Goal: Information Seeking & Learning: Learn about a topic

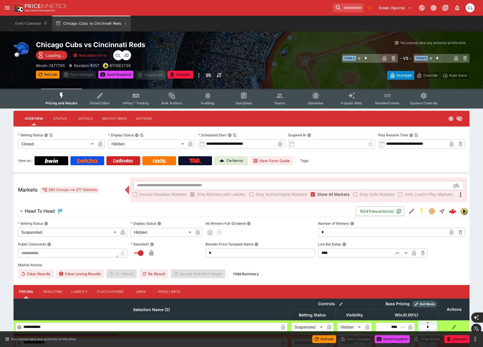
click at [313, 72] on div "Overtype Override Auto-Save" at bounding box center [361, 73] width 217 height 13
click at [276, 162] on button "View Form Guide" at bounding box center [271, 160] width 43 height 9
click at [275, 161] on button "View Form Guide" at bounding box center [271, 160] width 43 height 9
click at [271, 54] on div "​ Team A * ​ - VS - ​ Team B * ​" at bounding box center [361, 58] width 217 height 13
click at [104, 101] on span "Detail Editor" at bounding box center [100, 103] width 20 height 4
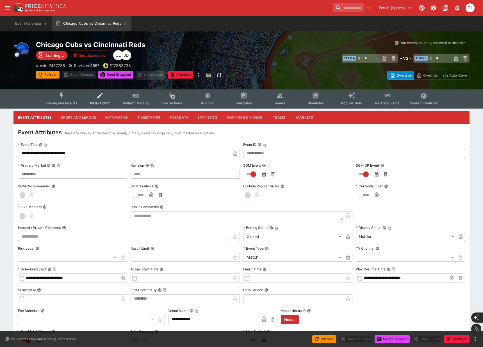
click at [177, 119] on button "Metadata" at bounding box center [179, 117] width 28 height 13
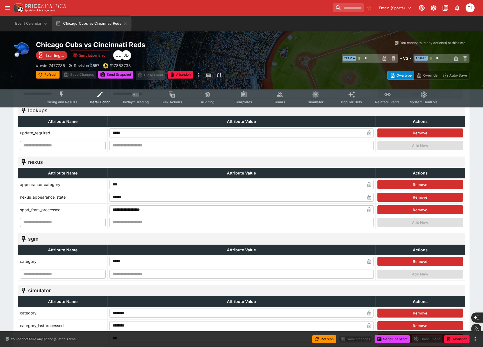
scroll to position [517, 0]
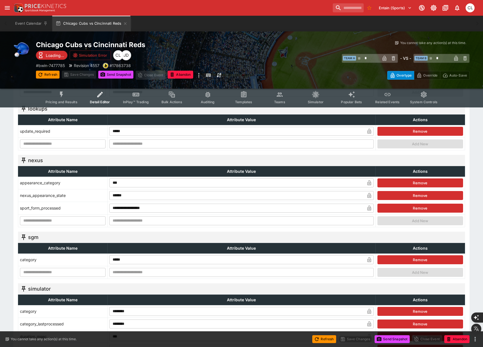
click at [313, 102] on span "Simulator" at bounding box center [316, 102] width 16 height 4
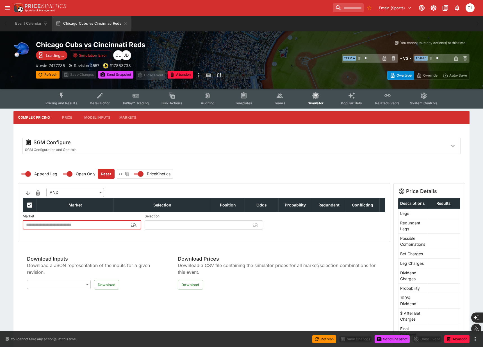
type input "**********"
click at [280, 106] on button "Teams" at bounding box center [280, 99] width 36 height 20
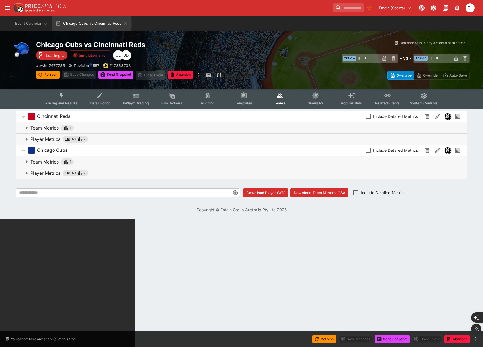
click at [168, 139] on span "Player Metrics 46 7" at bounding box center [246, 139] width 432 height 7
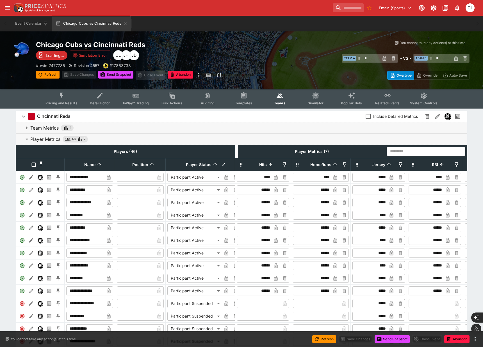
click at [192, 137] on span "Player Metrics 46 7" at bounding box center [246, 139] width 432 height 7
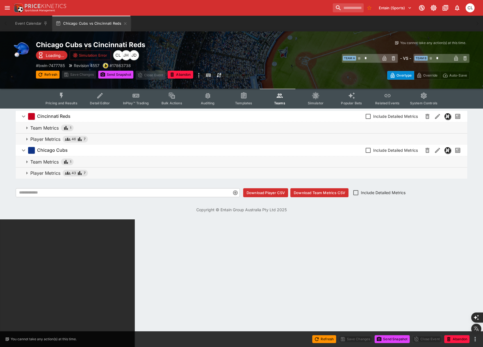
click at [155, 173] on span "Player Metrics 43 7" at bounding box center [246, 173] width 432 height 7
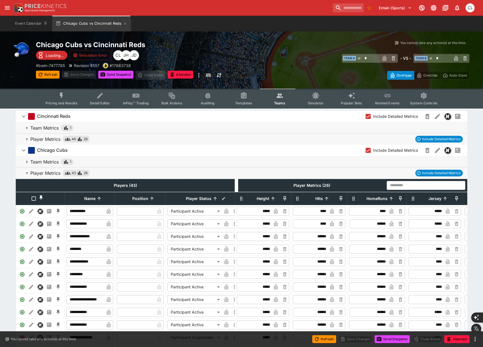
click at [395, 187] on input "text" at bounding box center [416, 185] width 60 height 9
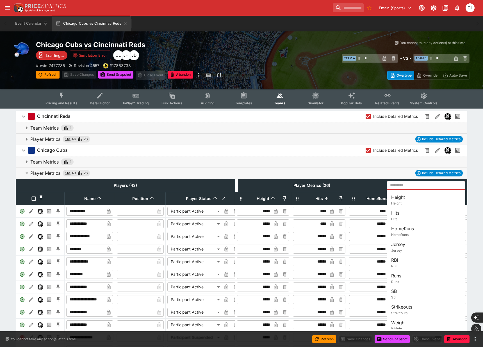
click at [375, 171] on span "Player Metrics 43 26 Include Detailed Metrics" at bounding box center [246, 173] width 432 height 7
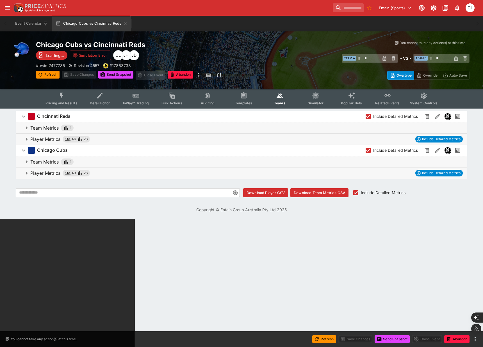
click at [381, 179] on div "Cincinnati Reds Include Detailed Metrics Team Metrics 1 Player Metrics 46 26 In…" at bounding box center [241, 154] width 456 height 91
click at [370, 173] on span "Player Metrics 43 26 Include Detailed Metrics" at bounding box center [246, 173] width 432 height 7
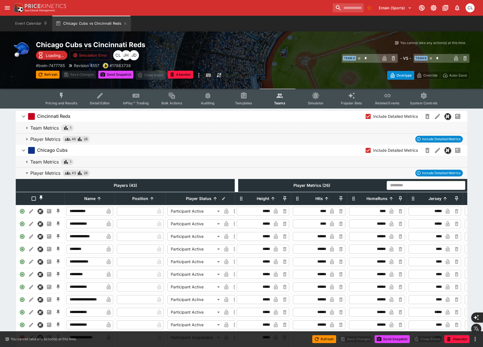
click at [405, 186] on input "text" at bounding box center [416, 185] width 60 height 9
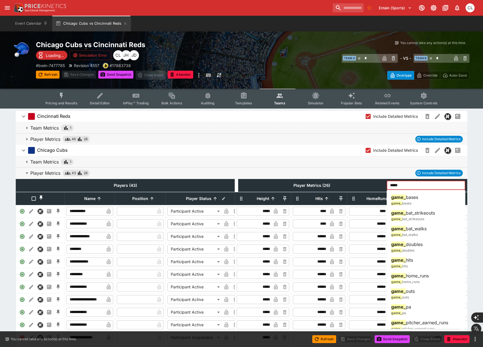
type input "*****"
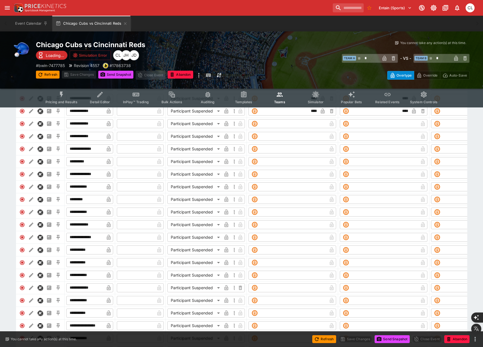
scroll to position [0, 528]
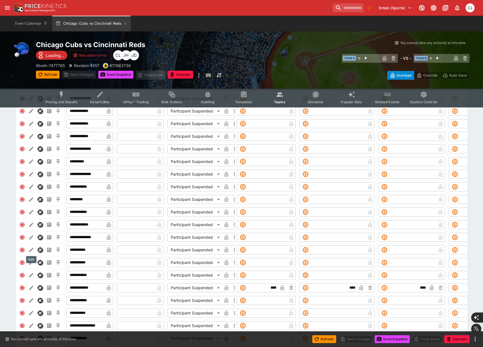
click at [33, 250] on icon "Edit" at bounding box center [31, 250] width 6 height 6
click at [41, 250] on img "Nexus" at bounding box center [40, 250] width 5 height 5
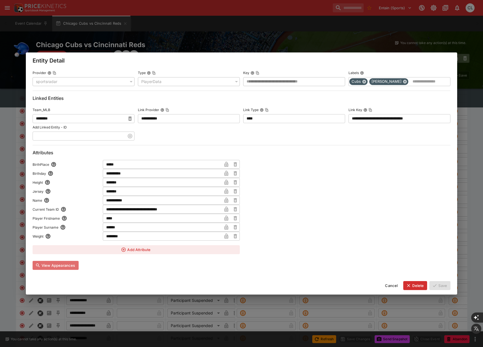
click at [72, 267] on button "View Appearances" at bounding box center [56, 265] width 46 height 9
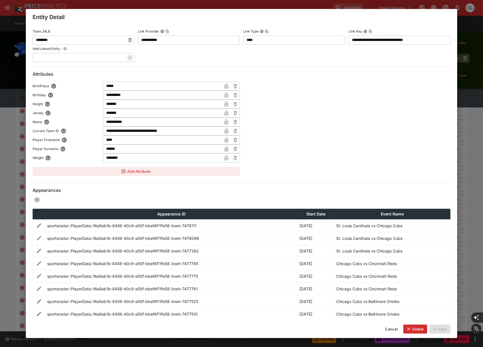
click at [357, 265] on td "Chicago Cubs vs Cincinnati Reds" at bounding box center [392, 263] width 116 height 13
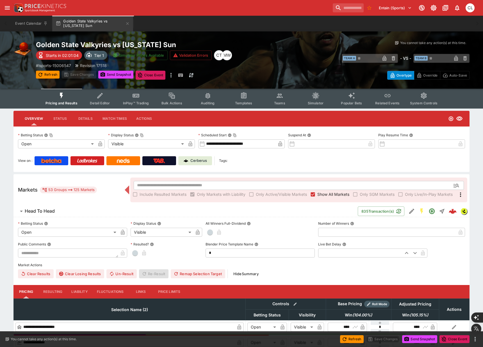
click at [281, 101] on span "Teams" at bounding box center [279, 103] width 11 height 4
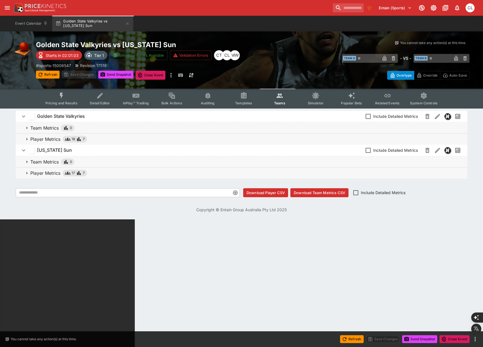
click at [89, 138] on span "Player Metrics 18 7" at bounding box center [246, 139] width 432 height 7
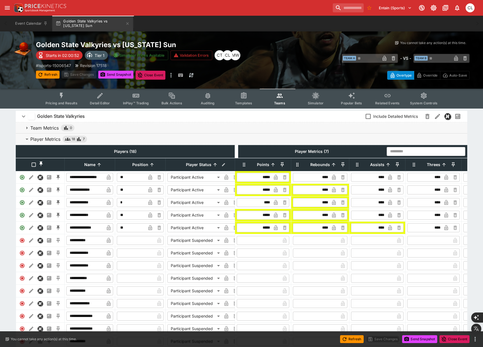
scroll to position [137, 0]
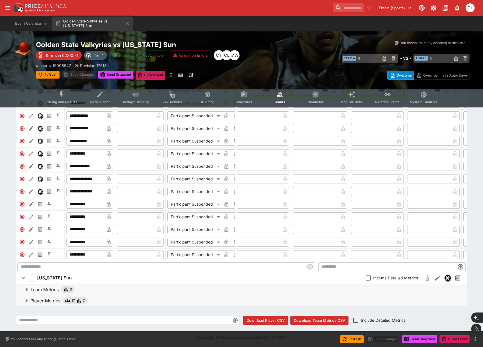
click at [99, 303] on span "Player Metrics 17 7" at bounding box center [246, 301] width 432 height 7
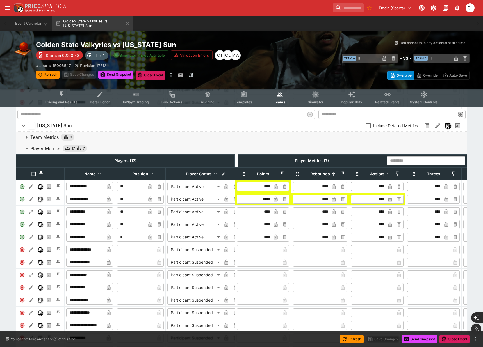
scroll to position [293, 0]
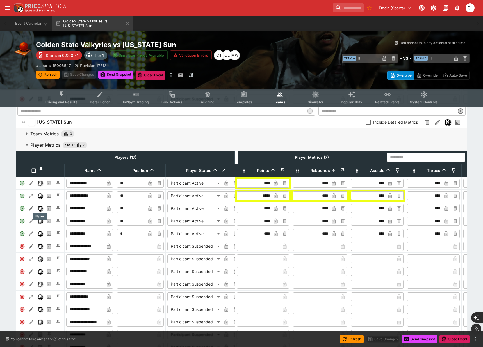
click at [40, 206] on img "Nexus" at bounding box center [40, 208] width 5 height 5
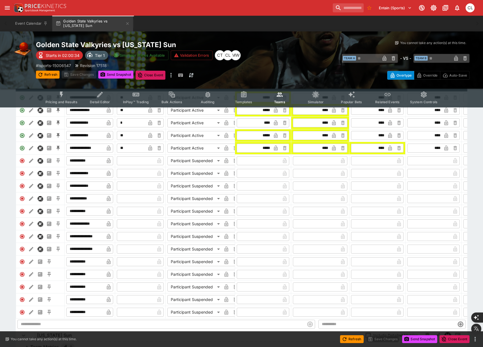
scroll to position [0, 0]
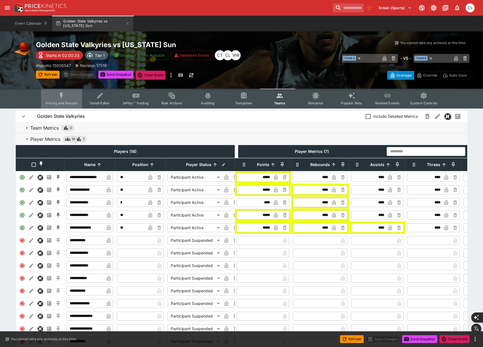
click at [65, 104] on span "Pricing and Results" at bounding box center [61, 103] width 32 height 4
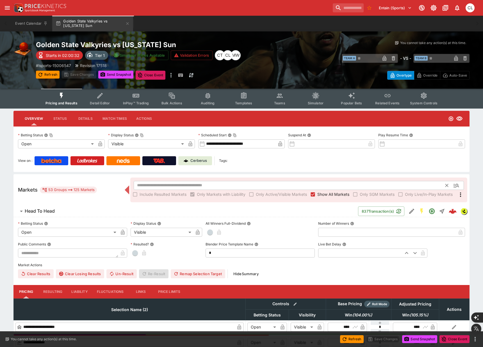
click at [211, 186] on input "text" at bounding box center [290, 185] width 312 height 9
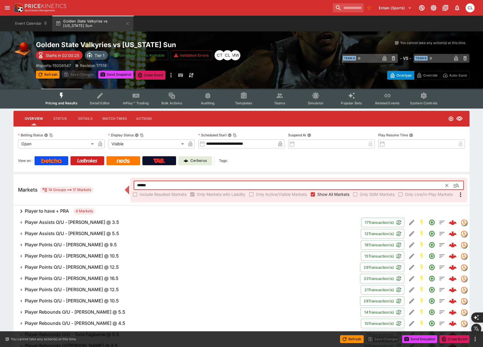
scroll to position [35, 0]
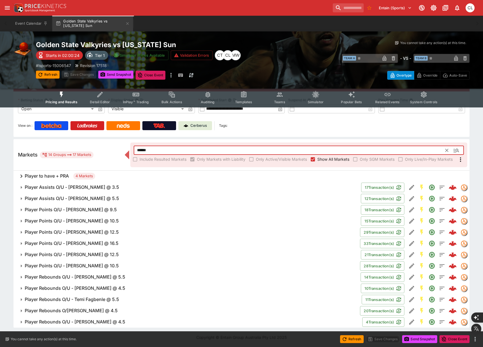
type input "******"
click at [131, 189] on span "Player Assists O/U - Marina Mabrey @ 3.5" at bounding box center [191, 187] width 332 height 6
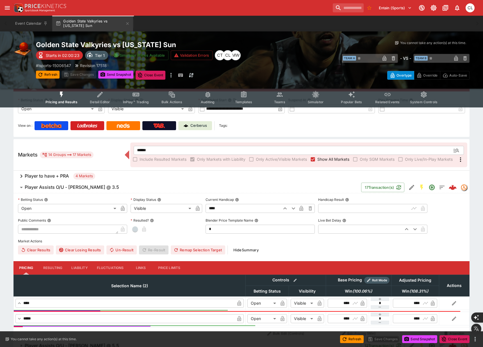
click at [136, 176] on div "Player to have + PRA 4 Markets" at bounding box center [241, 176] width 456 height 11
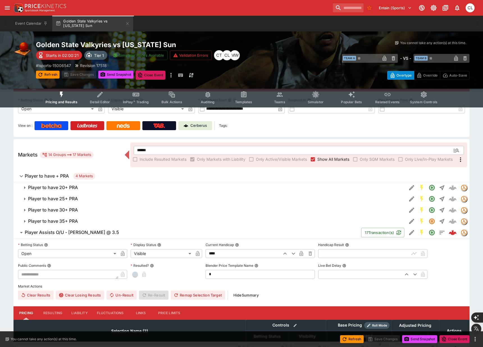
click at [144, 187] on span "Player to have 20+ PRA" at bounding box center [215, 188] width 374 height 6
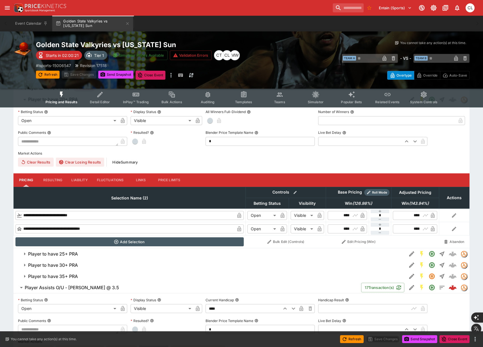
scroll to position [136, 0]
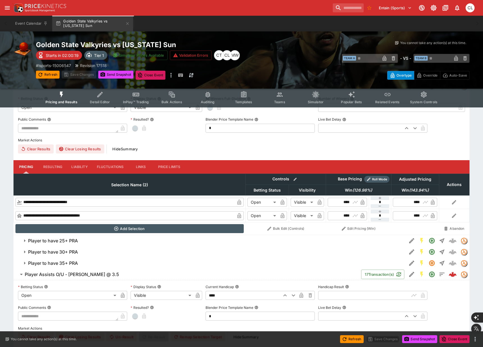
click at [96, 253] on span "Player to have 30+ PRA" at bounding box center [215, 252] width 374 height 6
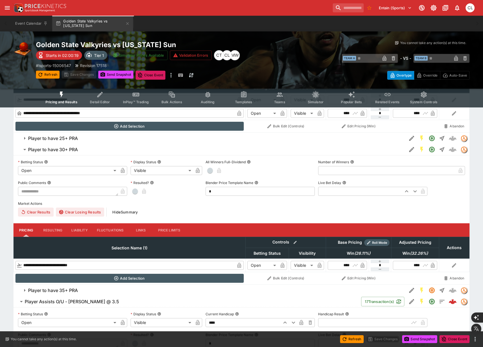
scroll to position [279, 0]
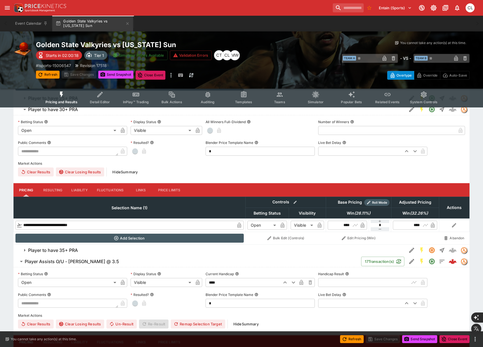
click at [84, 266] on button "Player Assists O/U - Marina Mabrey @ 3.5" at bounding box center [186, 261] width 347 height 11
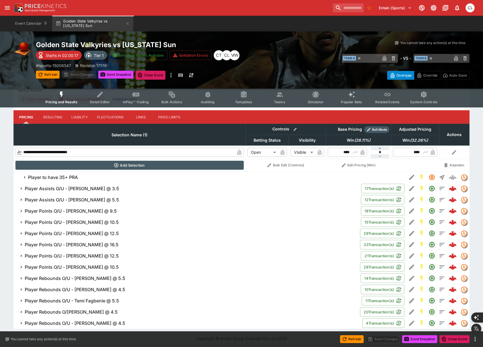
scroll to position [353, 0]
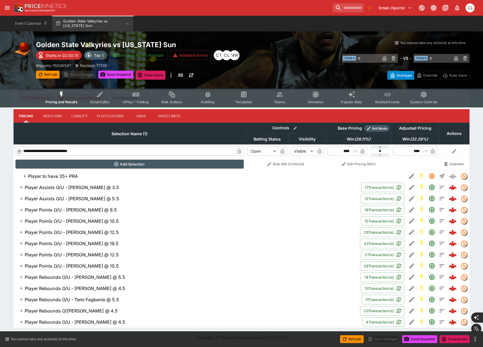
click at [47, 320] on h6 "Player Rebounds O/U - Veronica Burton @ 4.5" at bounding box center [75, 322] width 100 height 6
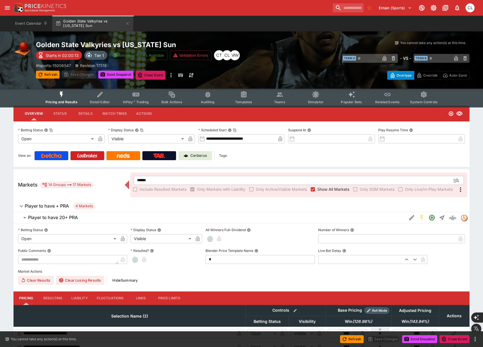
scroll to position [0, 0]
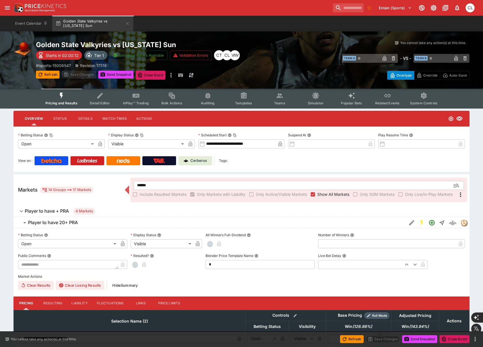
click at [251, 102] on span "Templates" at bounding box center [243, 103] width 17 height 4
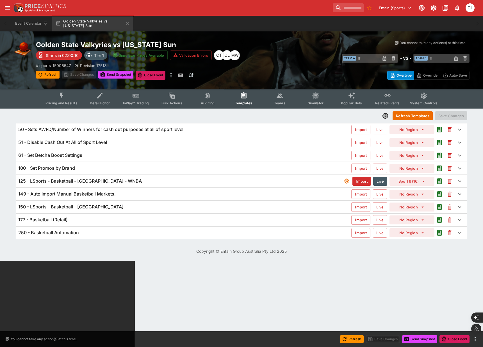
click at [282, 102] on span "Teams" at bounding box center [279, 103] width 11 height 4
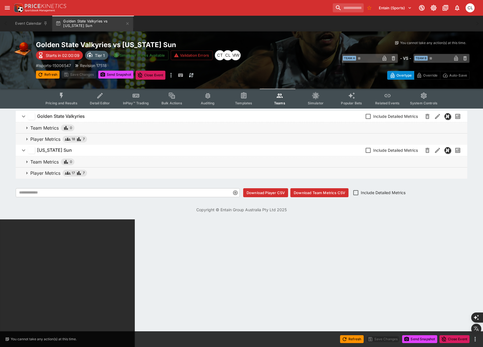
click at [166, 139] on span "Player Metrics 18 7" at bounding box center [246, 139] width 432 height 7
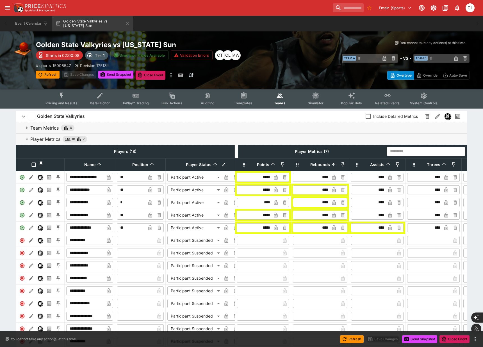
click at [178, 140] on span "Player Metrics 18 7" at bounding box center [246, 139] width 432 height 7
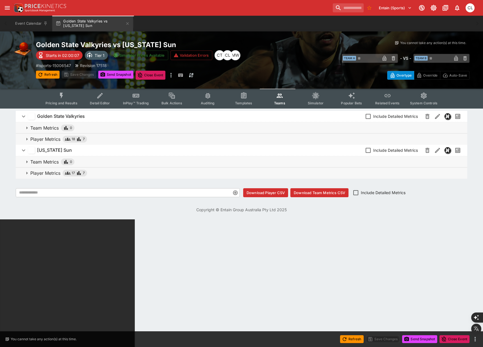
click at [136, 174] on span "Player Metrics 17 7" at bounding box center [246, 173] width 432 height 7
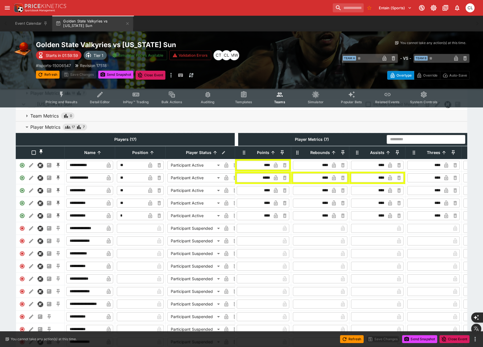
scroll to position [47, 0]
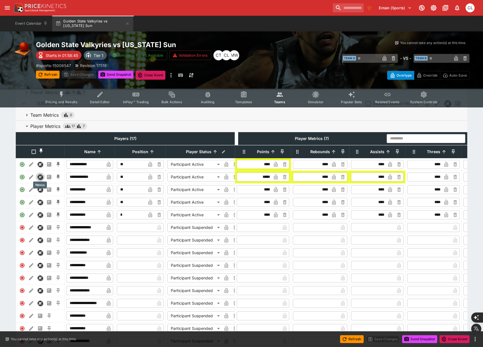
click at [40, 177] on img "Nexus" at bounding box center [40, 177] width 5 height 5
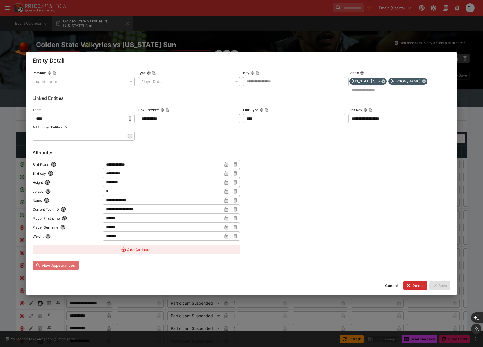
click at [71, 265] on button "View Appearances" at bounding box center [56, 265] width 46 height 9
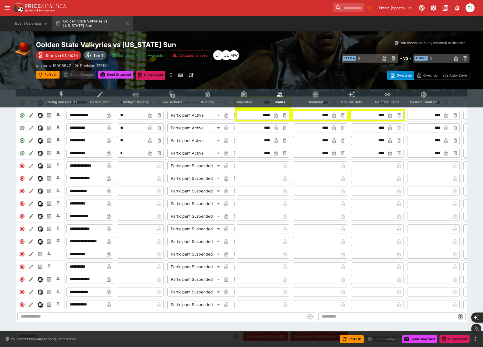
scroll to position [106, 0]
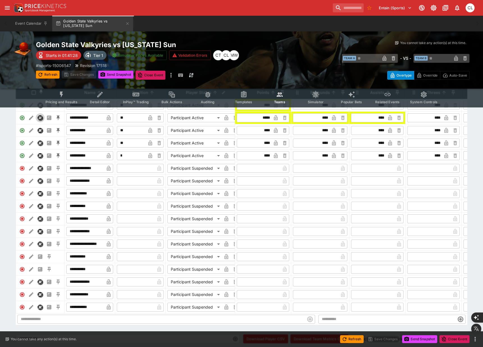
click at [318, 59] on div "​ Team A ​ - VS - ​ Team B ​" at bounding box center [361, 58] width 217 height 13
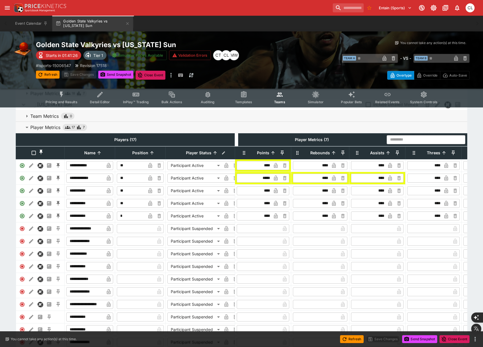
scroll to position [0, 0]
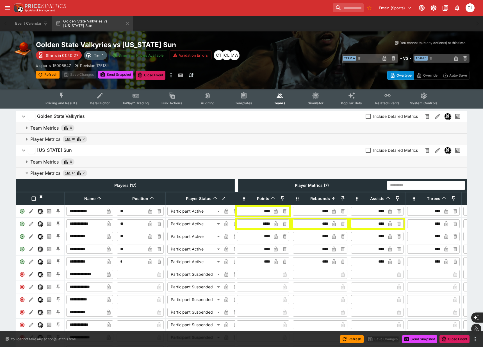
click at [296, 68] on div "Overtype Override Auto-Save" at bounding box center [361, 73] width 217 height 13
click at [41, 138] on p "Player Metrics" at bounding box center [45, 139] width 30 height 7
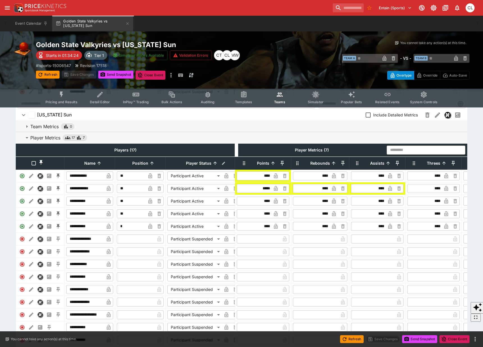
scroll to position [304, 0]
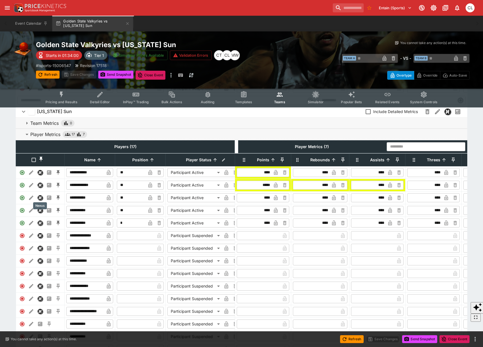
click at [39, 199] on img "Nexus" at bounding box center [40, 197] width 5 height 5
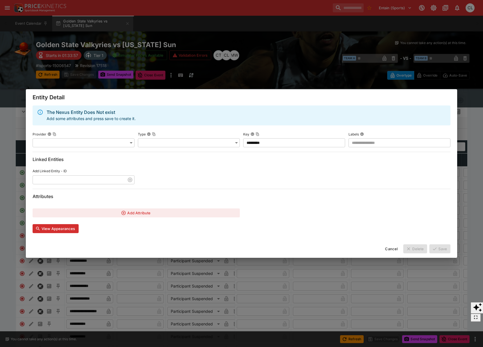
click at [132, 233] on div "The Nexus Entity Does Not exist Add some attributes and press save to create it…" at bounding box center [241, 173] width 431 height 134
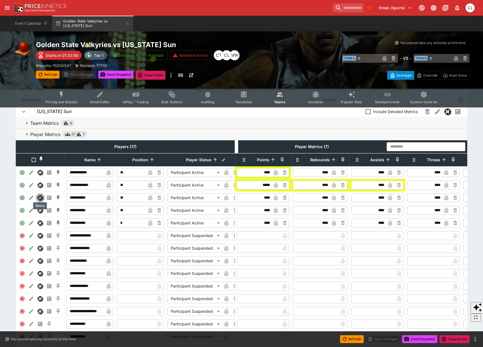
click at [39, 200] on img "Nexus" at bounding box center [40, 197] width 5 height 5
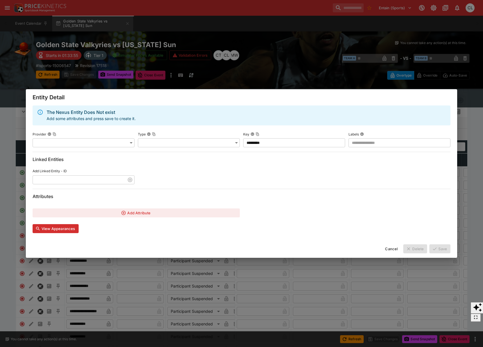
click at [47, 230] on button "View Appearances" at bounding box center [56, 228] width 46 height 9
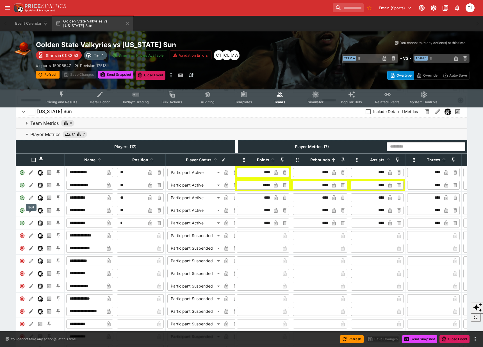
click at [31, 198] on icon "Edit" at bounding box center [30, 198] width 2 height 2
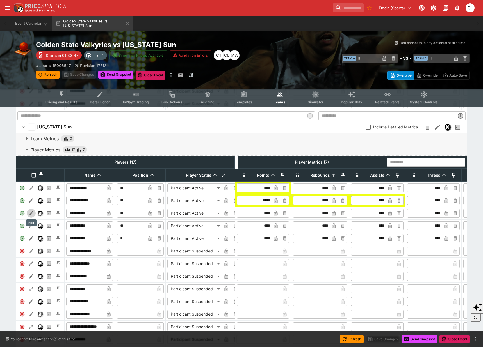
scroll to position [287, 0]
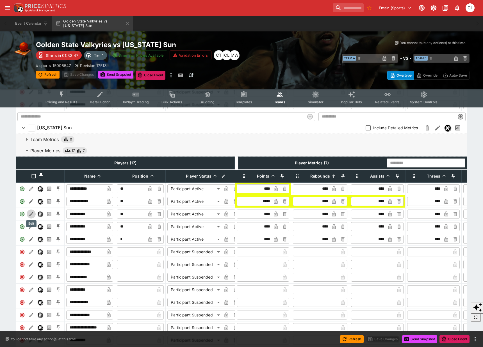
click at [39, 201] on img "Nexus" at bounding box center [40, 201] width 5 height 5
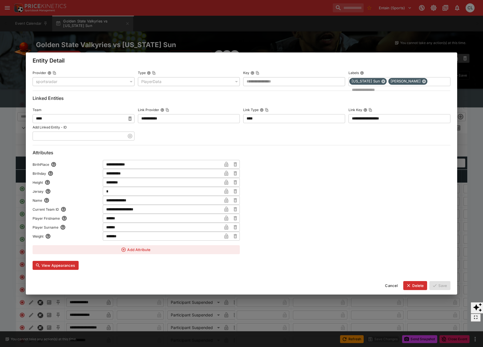
click at [61, 267] on button "View Appearances" at bounding box center [56, 265] width 46 height 9
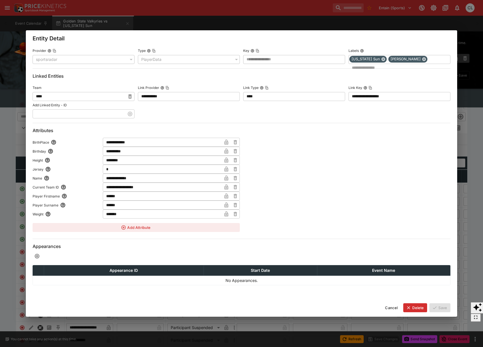
click at [331, 253] on div "Appearances" at bounding box center [242, 252] width 418 height 17
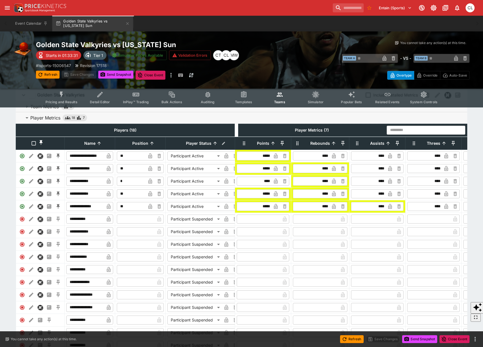
scroll to position [0, 0]
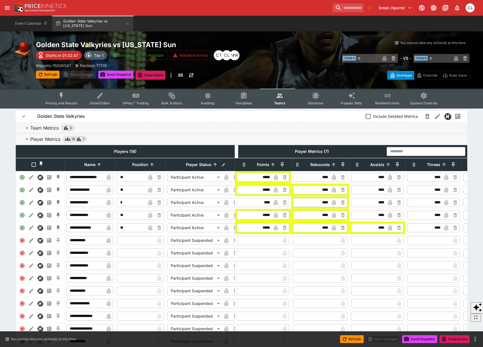
click at [377, 117] on span "Include Detailed Metrics" at bounding box center [395, 116] width 45 height 6
click at [171, 75] on icon "more" at bounding box center [171, 75] width 7 height 7
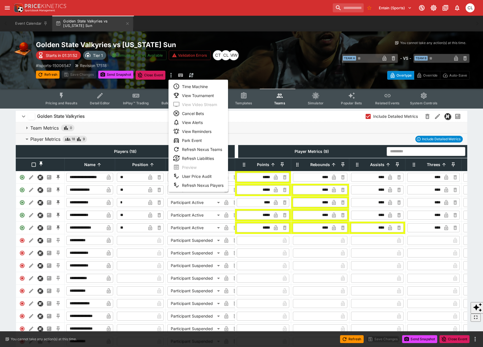
click at [288, 69] on div at bounding box center [241, 173] width 483 height 347
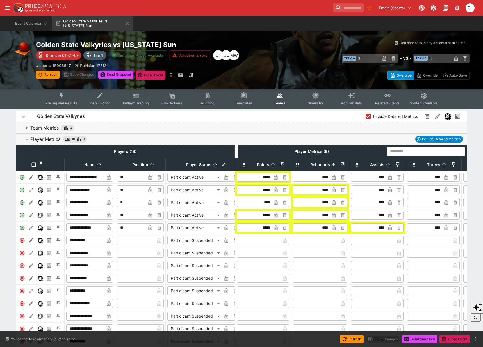
click at [267, 75] on div "Overtype Override Auto-Save" at bounding box center [361, 73] width 217 height 13
click at [242, 74] on div "Refresh Save Changes Send Snapshot Close Event Refresh Save Changes Send Snapsh…" at bounding box center [144, 75] width 217 height 9
click at [249, 84] on div "Golden State Valkyries vs Connecticut Sun Starts in 01:31:07 Tier 1 Simulator P…" at bounding box center [241, 59] width 483 height 57
click at [249, 84] on div "Golden State Valkyries vs Connecticut Sun Starts in 01:31:05 Tier 1 Simulator P…" at bounding box center [241, 59] width 483 height 57
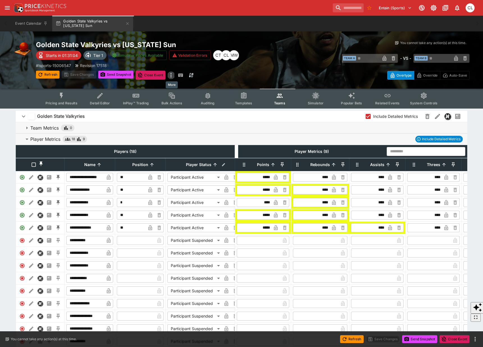
click at [171, 75] on icon "more" at bounding box center [171, 75] width 7 height 7
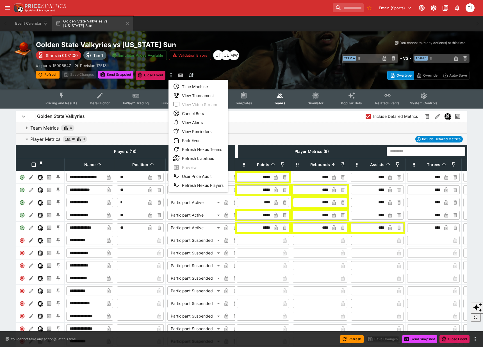
click at [290, 70] on div at bounding box center [241, 173] width 483 height 347
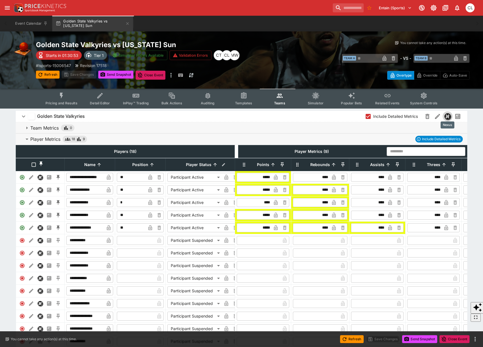
click at [446, 118] on img "Nexus" at bounding box center [447, 116] width 6 height 6
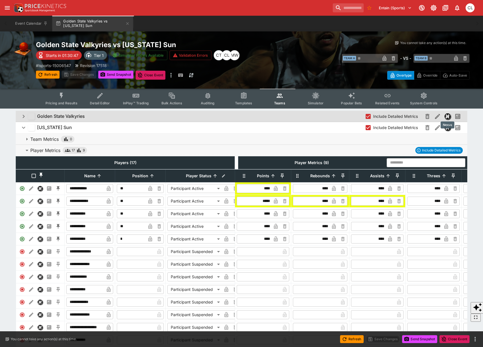
click at [445, 117] on img "Nexus" at bounding box center [447, 116] width 6 height 6
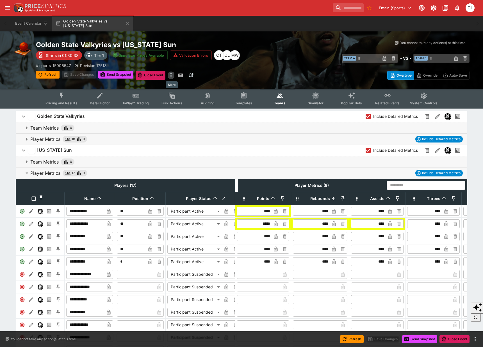
click at [171, 77] on icon "more" at bounding box center [171, 75] width 7 height 7
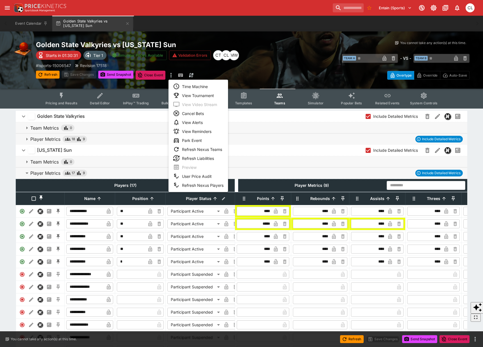
click at [274, 67] on div at bounding box center [241, 173] width 483 height 347
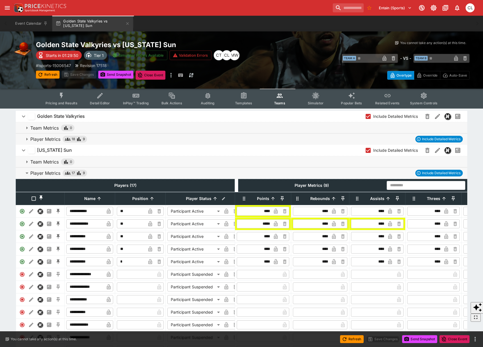
click at [24, 116] on icon "button" at bounding box center [23, 116] width 3 height 2
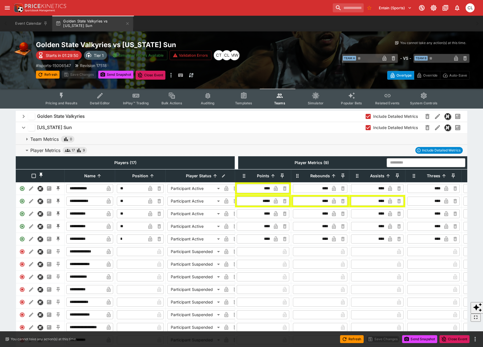
click at [23, 127] on icon "button" at bounding box center [23, 127] width 7 height 7
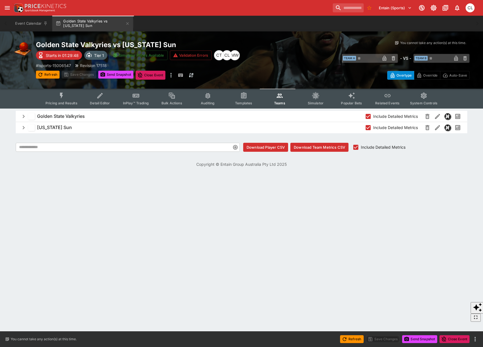
click at [299, 65] on div "You cannot take any action(s) at this time. You cannot take any action(s) at th…" at bounding box center [361, 59] width 217 height 39
click at [133, 239] on html "Entain (Sports) 1 CL Event Calendar Golden State Valkyries vs Connecticut Sun W…" at bounding box center [241, 260] width 483 height 521
click at [175, 221] on html "Entain (Sports) 1 CL Event Calendar Golden State Valkyries vs Connecticut Sun W…" at bounding box center [241, 260] width 483 height 521
click at [123, 24] on button "Golden State Valkyries vs Connecticut Sun" at bounding box center [92, 24] width 81 height 16
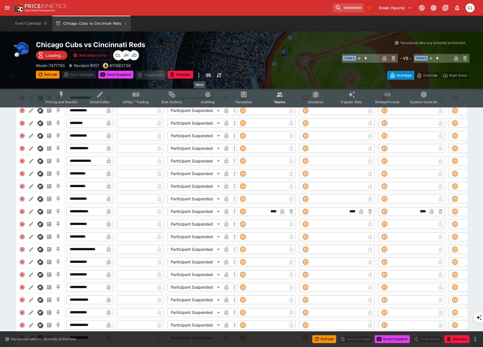
click at [199, 77] on icon "more" at bounding box center [198, 75] width 1 height 4
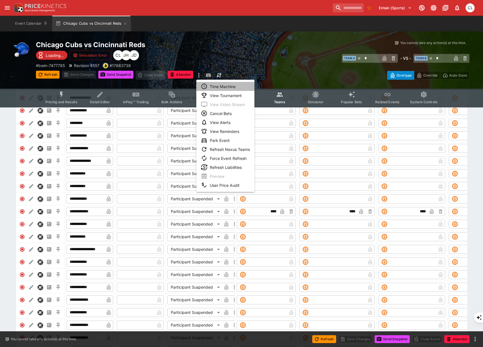
click at [232, 86] on li "Time Machine" at bounding box center [225, 86] width 58 height 9
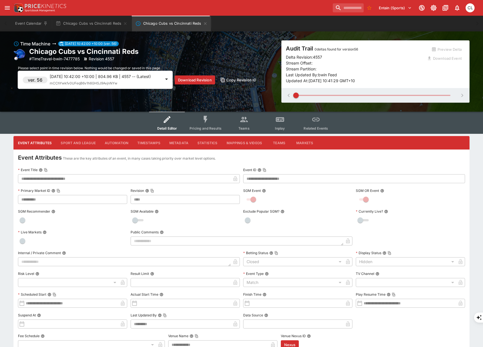
click at [196, 130] on span "Pricing and Results" at bounding box center [205, 128] width 32 height 4
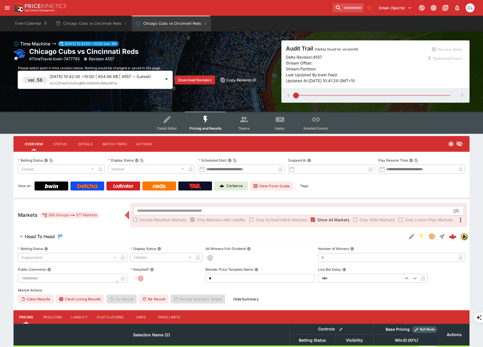
click at [136, 81] on div "[DATE] 10:42:00 +10:00 | 804.96 KB | 4557 -- (Latest) mCChYwkfv0UFeqB6v1h6GHSJ9…" at bounding box center [105, 80] width 111 height 13
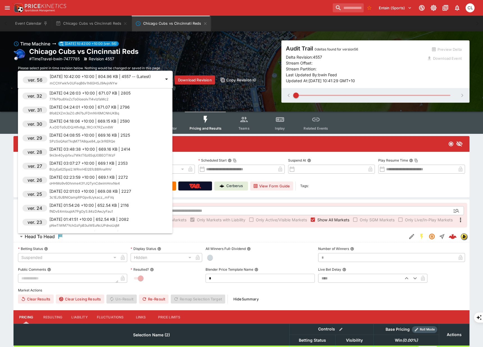
click at [84, 151] on p "[DATE] 03:48:38 +10:00 | 669.16 KB | 2414" at bounding box center [89, 149] width 81 height 6
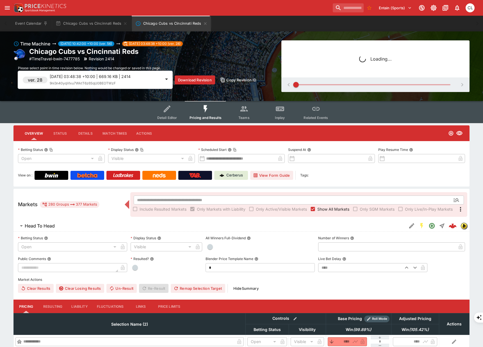
type input "**********"
type input "*******"
type input "**********"
type input "*******"
type input "****"
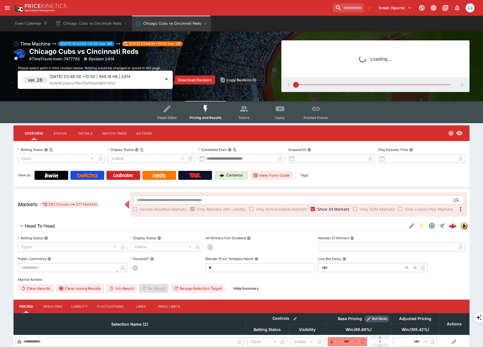
type input "*******"
type input "****"
type input "*******"
type input "****"
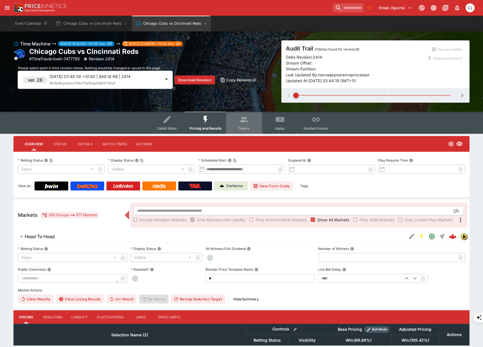
click at [242, 116] on icon "Event type filters" at bounding box center [243, 119] width 9 height 9
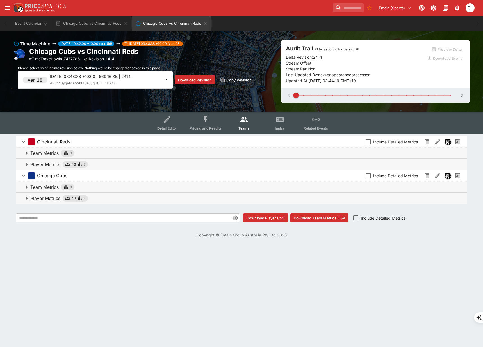
click at [142, 197] on span "Player Metrics 43 7" at bounding box center [246, 198] width 432 height 7
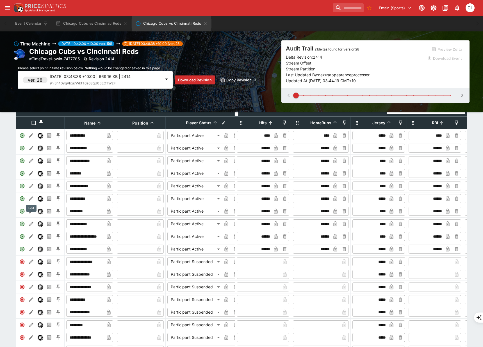
click at [34, 197] on button "Edit" at bounding box center [31, 198] width 9 height 9
click at [40, 198] on img "Nexus" at bounding box center [40, 198] width 5 height 5
click at [461, 96] on icon "button" at bounding box center [462, 95] width 7 height 7
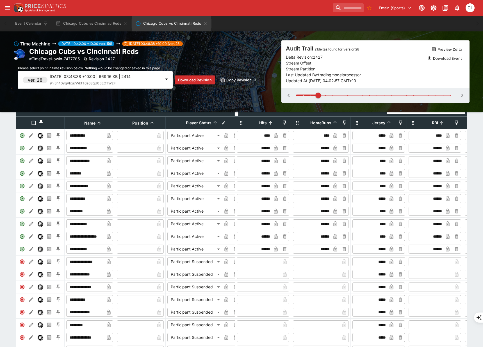
click at [461, 96] on icon "button" at bounding box center [462, 95] width 7 height 7
click at [415, 93] on span at bounding box center [373, 95] width 154 height 8
click at [431, 95] on span at bounding box center [373, 95] width 154 height 8
click at [130, 85] on div "[DATE] 03:48:38 +10:00 | 669.16 KB | 2414 9ni3n40yqVlxu7WktT6z6SqU0BEOTWzF" at bounding box center [105, 80] width 111 height 13
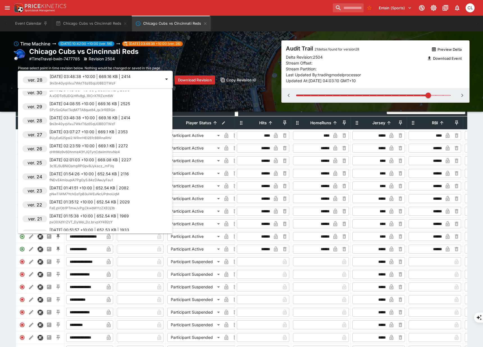
scroll to position [370, 0]
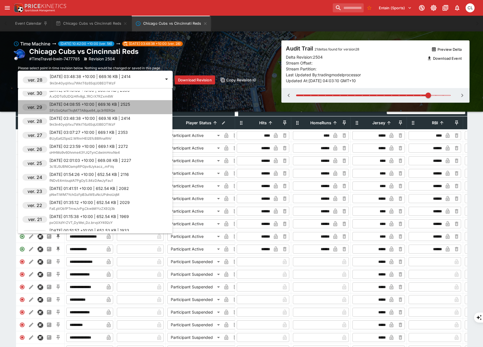
click at [105, 108] on span "SPzSoQAatTkqM7TA8que84_qx3rRERQe" at bounding box center [82, 110] width 66 height 4
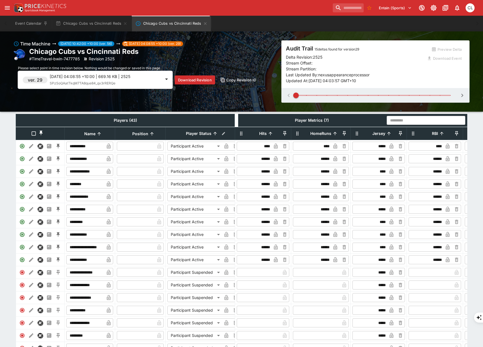
scroll to position [101, 0]
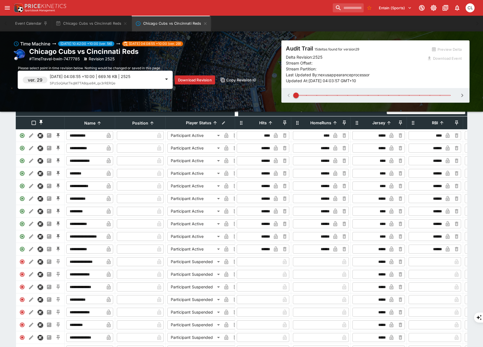
click at [461, 96] on icon "button" at bounding box center [462, 95] width 7 height 7
click at [434, 96] on span at bounding box center [373, 95] width 154 height 8
click at [118, 83] on div "[DATE] 04:08:55 +10:00 | 669.16 KB | 2525 SPzSoQAatTkqM7TA8que84_qx3rRERQe" at bounding box center [105, 80] width 111 height 13
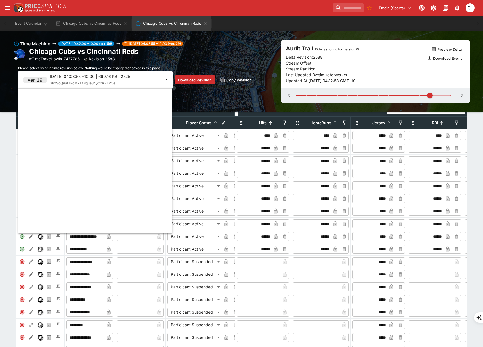
scroll to position [379, 0]
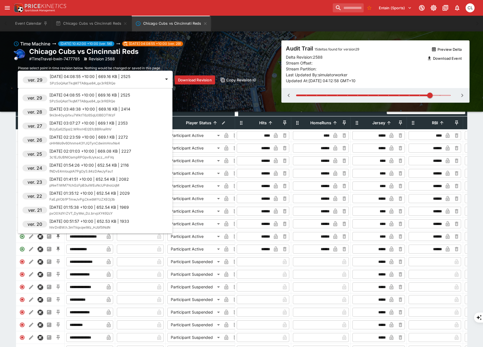
click at [225, 105] on div at bounding box center [241, 173] width 483 height 347
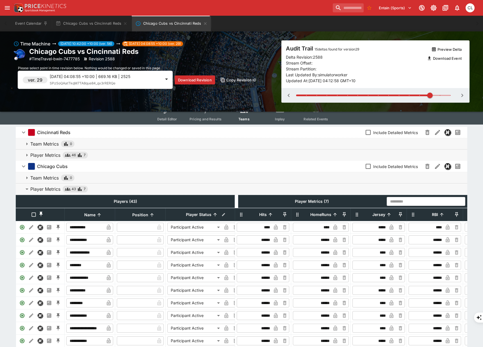
scroll to position [0, 0]
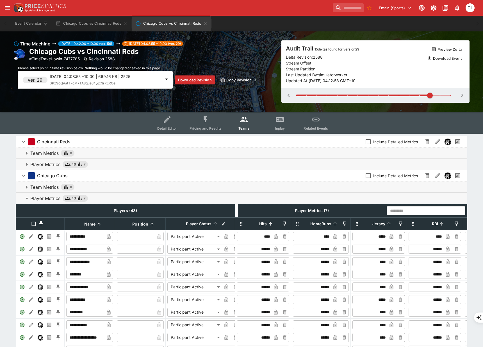
click at [137, 79] on p "[DATE] 04:08:55 +10:00 | 669.16 KB | 2525" at bounding box center [105, 77] width 111 height 6
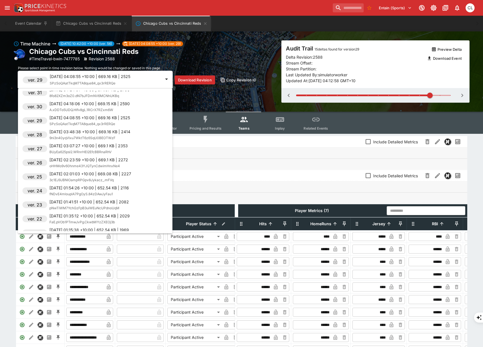
scroll to position [333, 0]
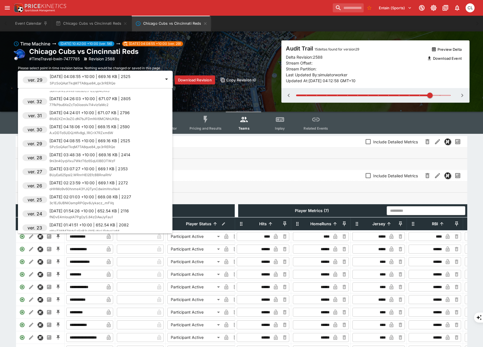
click at [103, 115] on p "[DATE] 04:24:01 +10:00 | 671.07 KB | 2796" at bounding box center [89, 113] width 80 height 6
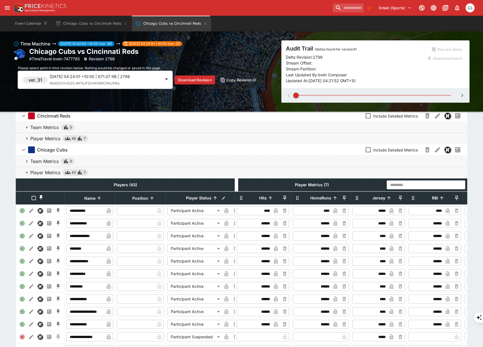
scroll to position [33, 0]
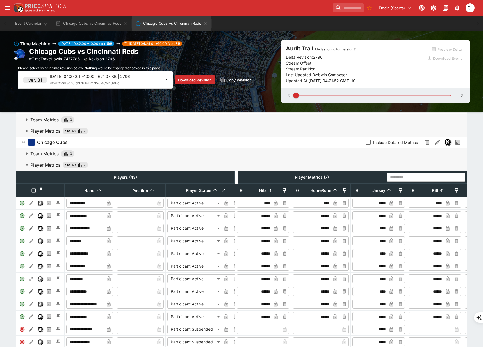
click at [428, 95] on span at bounding box center [373, 95] width 154 height 1
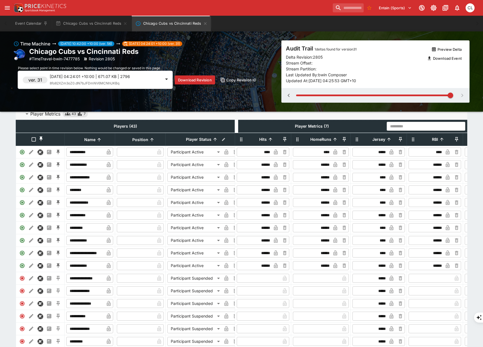
scroll to position [88, 0]
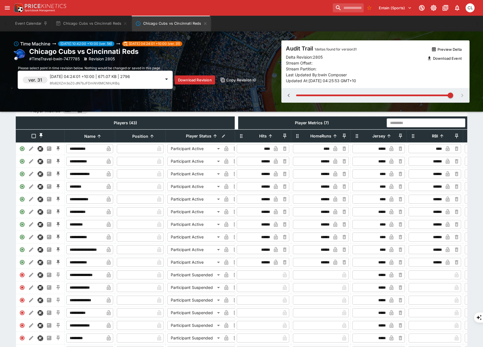
click at [118, 85] on span "8fo82XZm3oZ0.dN7bJFDmNV6MCNhUKBq" at bounding box center [85, 83] width 70 height 4
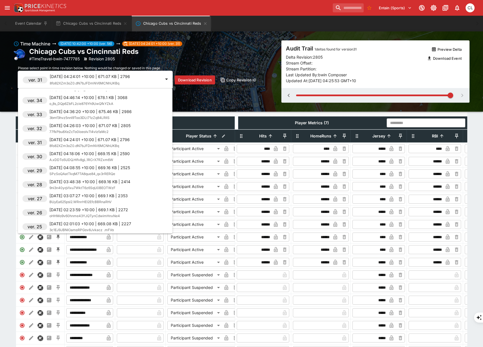
scroll to position [292, 0]
click at [86, 130] on span "3bmf3hvz5nnl9Too3DLt71zZq84LRllS" at bounding box center [79, 132] width 60 height 4
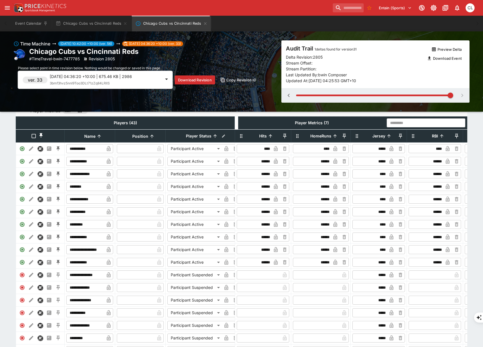
type input "*"
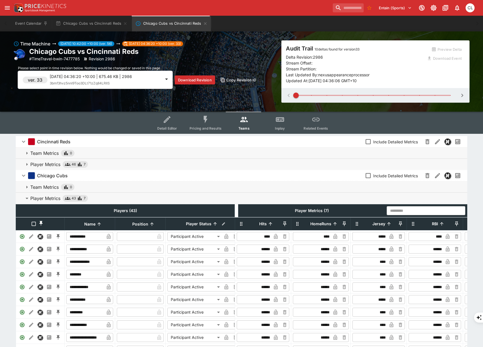
click at [203, 130] on span "Pricing and Results" at bounding box center [205, 128] width 32 height 4
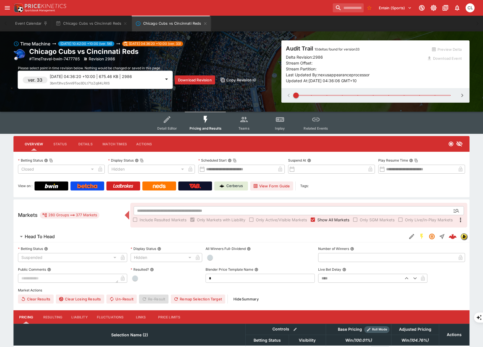
click at [250, 123] on button "Teams" at bounding box center [244, 123] width 36 height 22
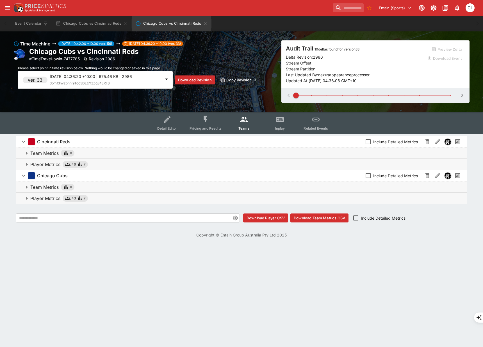
click at [96, 201] on span "Player Metrics 43 7" at bounding box center [246, 198] width 432 height 7
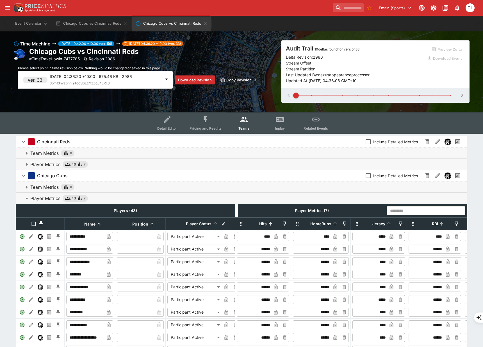
click at [127, 82] on div "[DATE] 04:36:20 +10:00 | 675.46 KB | 2986 3bmf3hvz5nnl9Too3DLt71zZq84LRllS" at bounding box center [105, 80] width 111 height 13
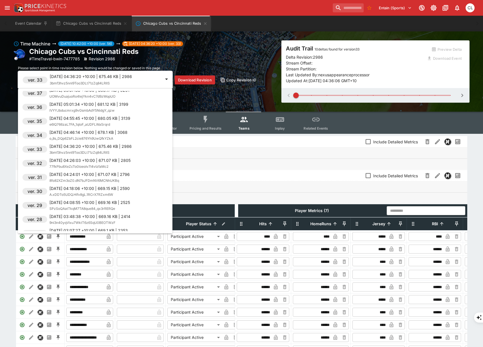
scroll to position [234, 0]
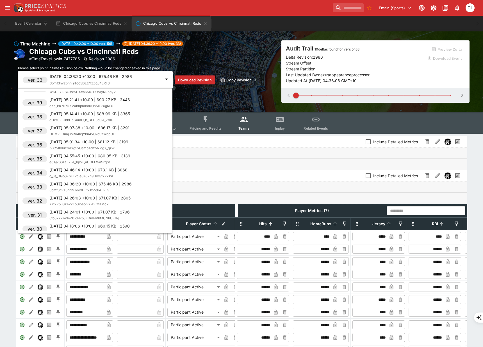
click at [93, 117] on div "[DATE] 05:14:41 +10:00 | 688.99 KB | 3365 cOxr0.SOhkHcSXmO_b_GLC3b9iA_7tdU" at bounding box center [89, 117] width 81 height 12
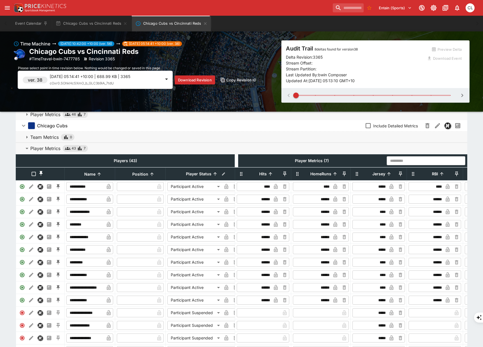
scroll to position [59, 0]
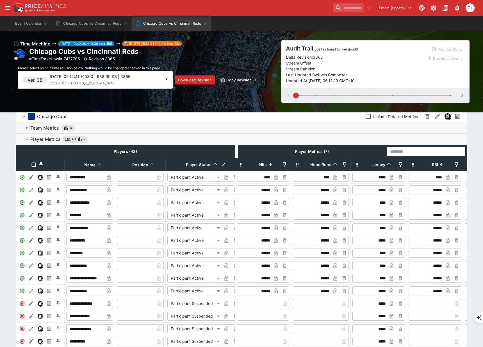
click at [148, 81] on div "[DATE] 05:14:41 +10:00 | 688.99 KB | 3365 cOxr0.SOhkHcSXmO_b_GLC3b9iA_7tdU" at bounding box center [105, 80] width 111 height 13
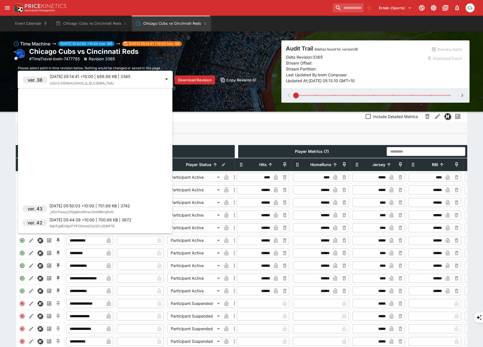
scroll to position [32, 0]
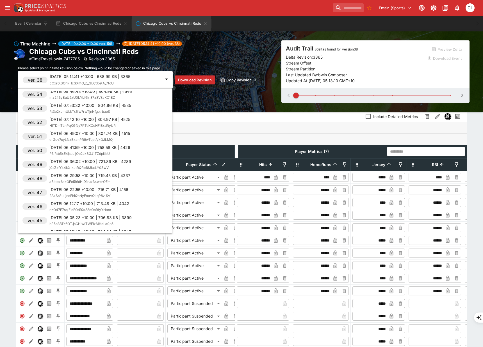
click at [103, 131] on p "[DATE] 06:49:07 +10:00 | 804.74 KB | 4515" at bounding box center [89, 134] width 81 height 6
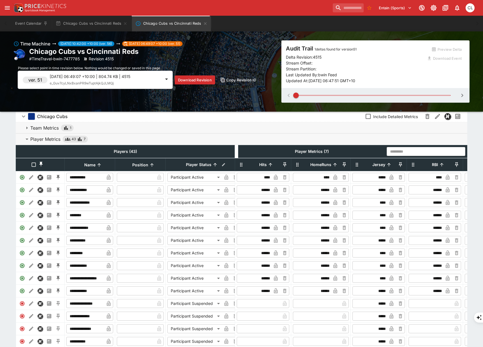
click at [388, 116] on span "Include Detailed Metrics" at bounding box center [395, 117] width 45 height 6
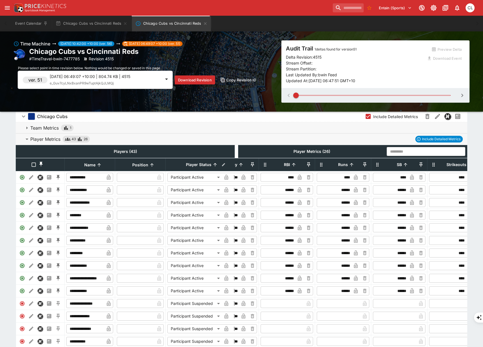
scroll to position [0, 380]
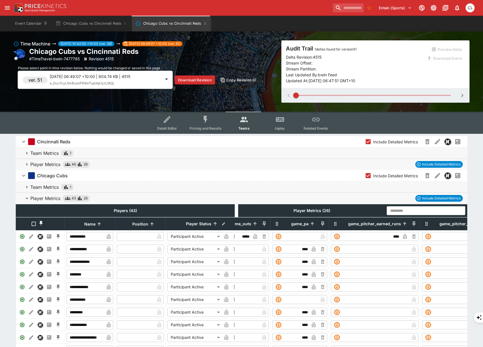
click at [202, 129] on span "Pricing and Results" at bounding box center [205, 128] width 32 height 4
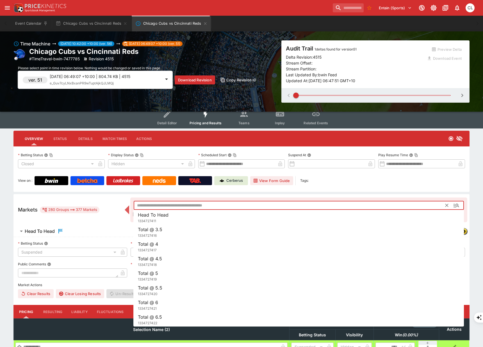
click at [180, 202] on input "text" at bounding box center [290, 205] width 312 height 9
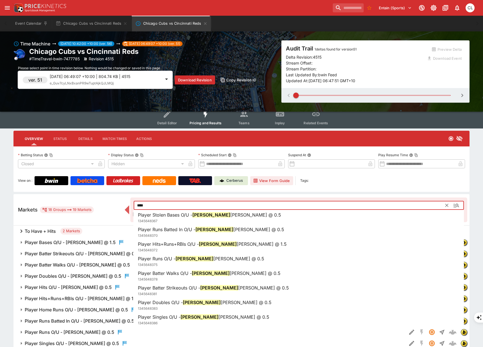
type input "****"
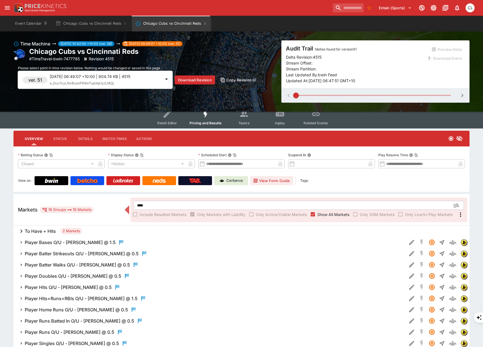
click at [83, 242] on h6 "Player Bases O/U - [PERSON_NAME] @ 1.5" at bounding box center [70, 243] width 91 height 6
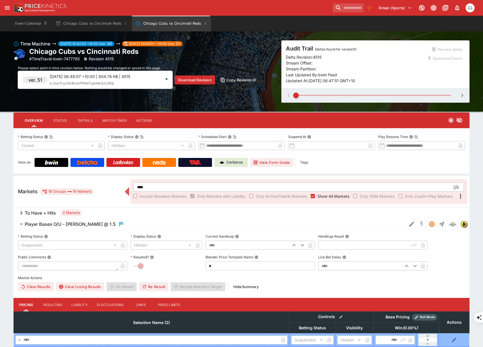
click at [154, 225] on span "Player Bases O/U - [PERSON_NAME] @ 1.5" at bounding box center [213, 224] width 377 height 7
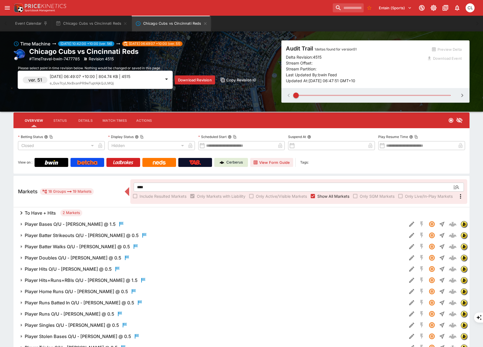
click at [150, 213] on div "To Have + Hits 2 Markets" at bounding box center [241, 212] width 456 height 11
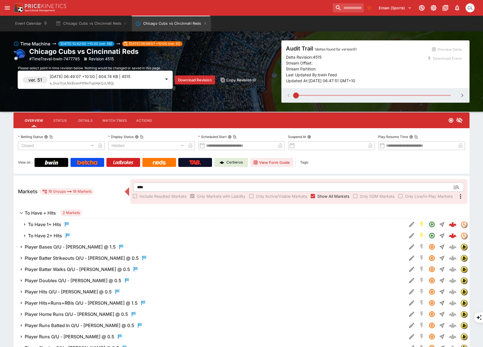
click at [146, 223] on span "To Have 1+ Hits" at bounding box center [215, 224] width 374 height 7
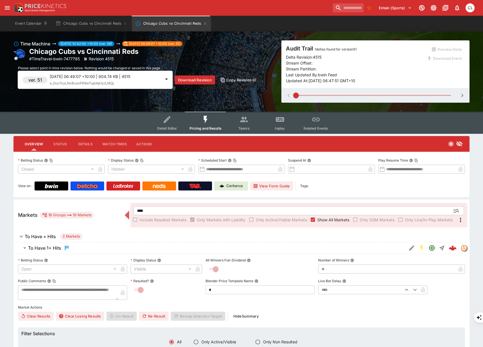
click at [249, 124] on button "Teams" at bounding box center [244, 123] width 36 height 22
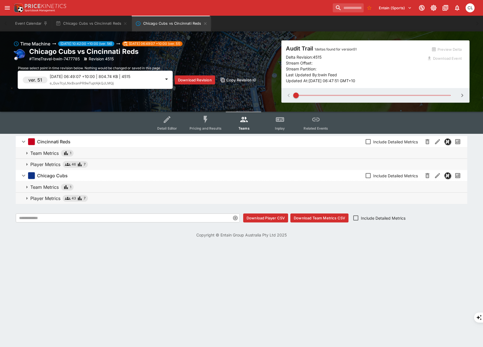
click at [157, 199] on span "Player Metrics 43 7" at bounding box center [246, 198] width 432 height 7
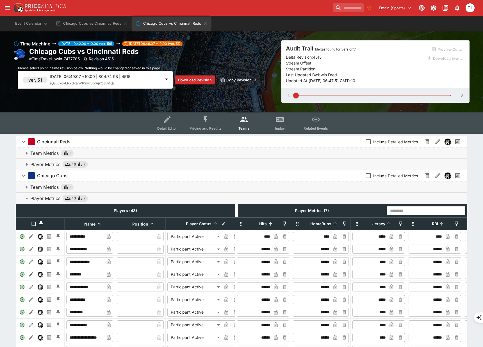
click at [153, 79] on div "[DATE] 06:49:07 +10:00 | 804.74 KB | 4515 e_Guv7cyLNxBxanPR9wTuptAjkQJLMQj" at bounding box center [105, 80] width 111 height 13
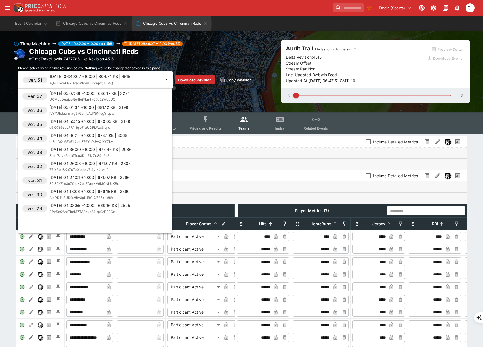
scroll to position [305, 0]
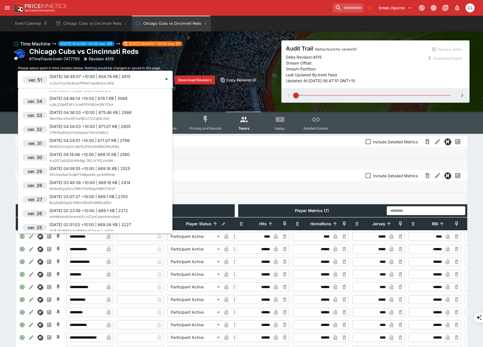
click at [218, 102] on div at bounding box center [241, 173] width 483 height 347
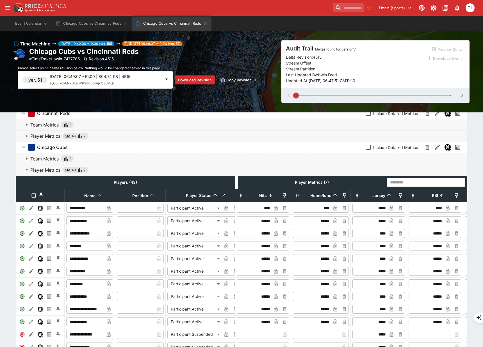
scroll to position [0, 0]
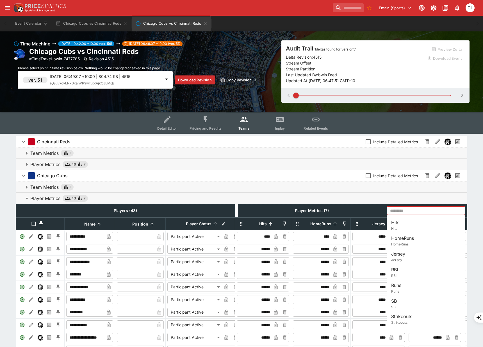
click at [404, 212] on input "text" at bounding box center [416, 210] width 60 height 9
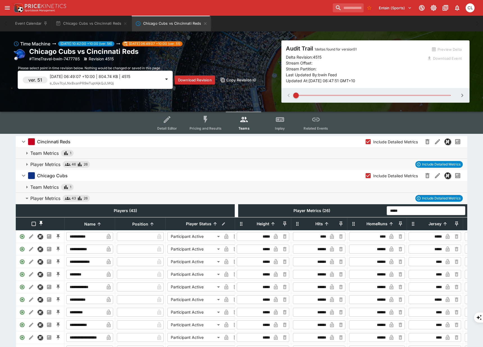
click at [411, 211] on input "*****" at bounding box center [416, 210] width 60 height 9
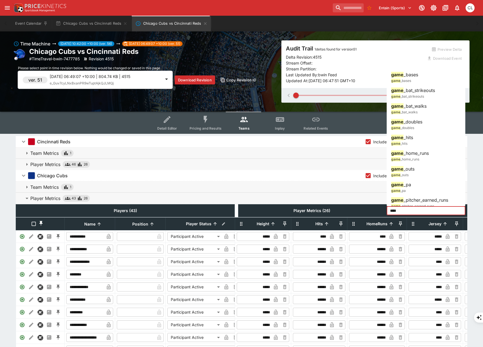
type input "*****"
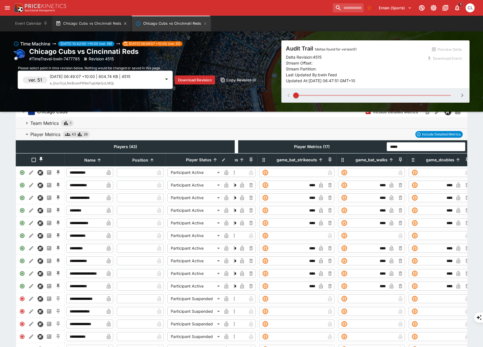
scroll to position [91, 0]
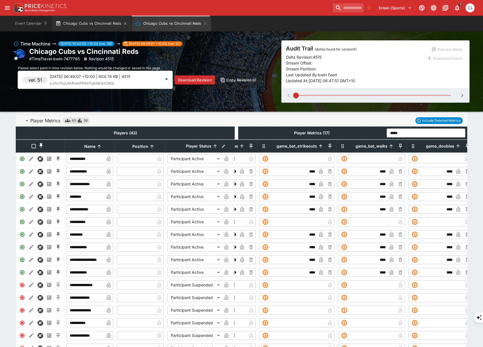
click at [110, 24] on button "Chicago Cubs vs Cincinnati Reds" at bounding box center [91, 24] width 79 height 16
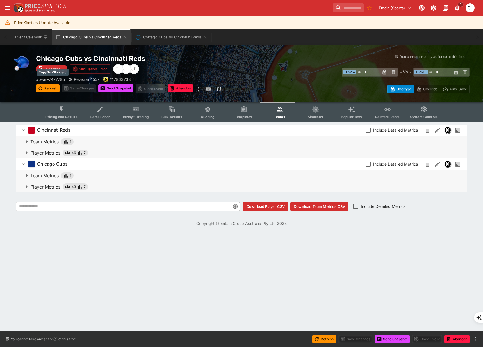
click at [56, 79] on p "# bwin-7477785" at bounding box center [50, 79] width 29 height 6
click at [297, 283] on html "**********" at bounding box center [241, 290] width 483 height 580
click at [160, 153] on span "Player Metrics 46 7" at bounding box center [246, 153] width 432 height 7
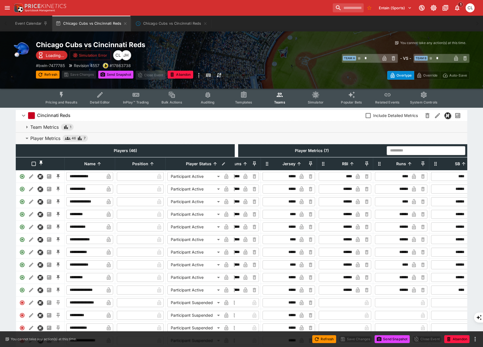
scroll to position [0, 98]
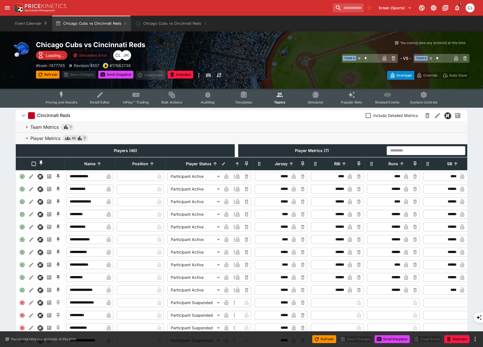
click at [400, 150] on input "text" at bounding box center [416, 150] width 60 height 9
type input "*"
type input "*****"
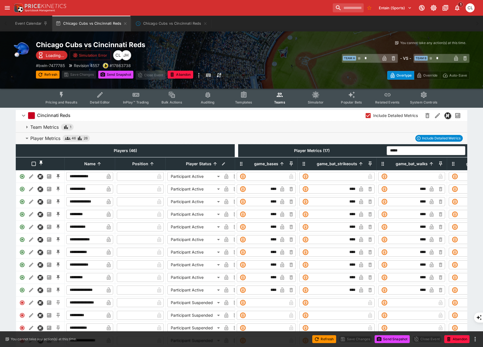
click at [418, 150] on input "*****" at bounding box center [416, 150] width 60 height 9
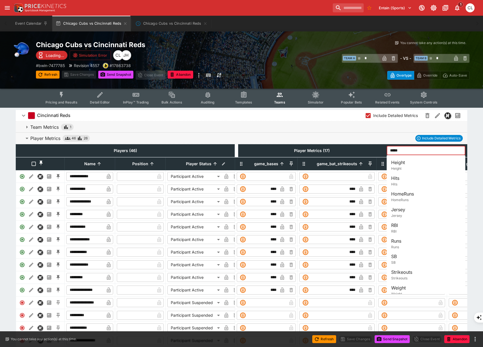
click at [421, 150] on input "*****" at bounding box center [416, 150] width 60 height 9
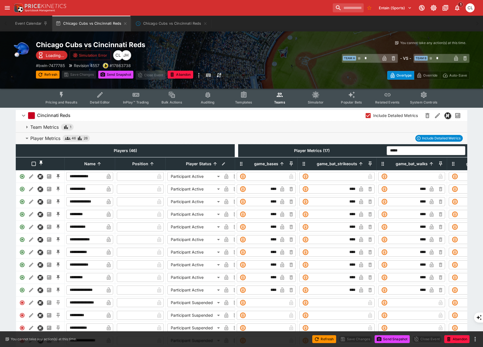
click at [373, 139] on span "Player Metrics 46 26 Include Detailed Metrics" at bounding box center [246, 138] width 432 height 7
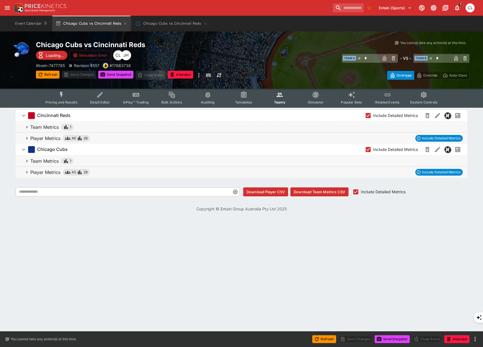
scroll to position [0, 0]
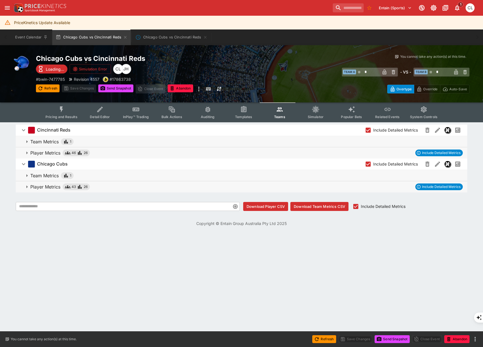
click at [401, 152] on span "Player Metrics 46 26 Include Detailed Metrics" at bounding box center [246, 153] width 432 height 7
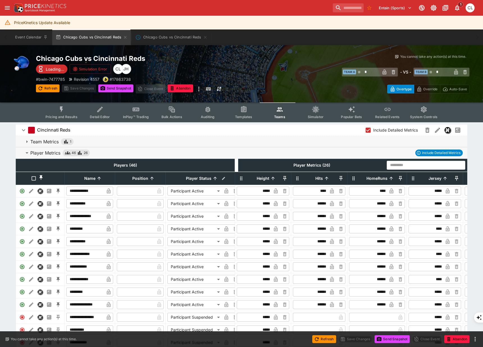
click at [418, 167] on input "text" at bounding box center [416, 165] width 60 height 9
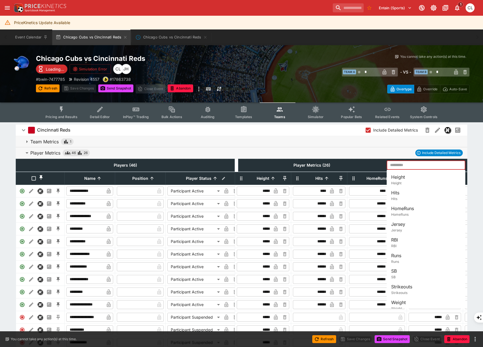
click at [370, 153] on span "Player Metrics 46 26 Include Detailed Metrics" at bounding box center [246, 153] width 432 height 7
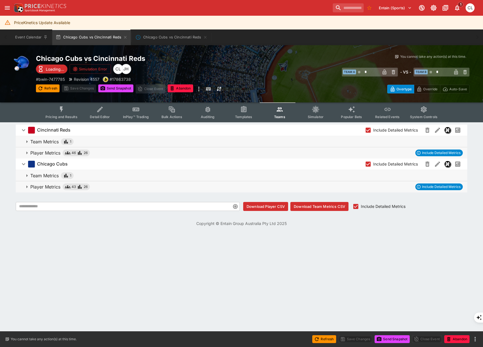
click at [375, 150] on span "Player Metrics 46 26 Include Detailed Metrics" at bounding box center [246, 153] width 432 height 7
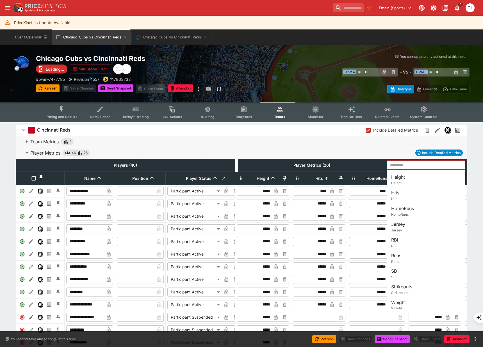
click at [400, 166] on input "text" at bounding box center [416, 165] width 60 height 9
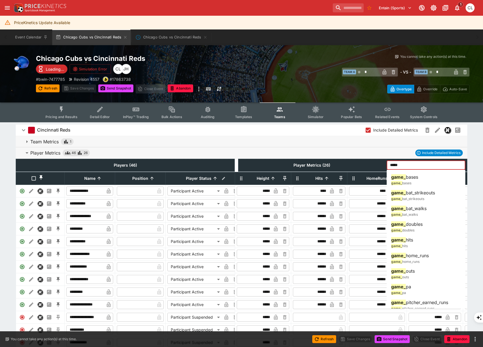
type input "*****"
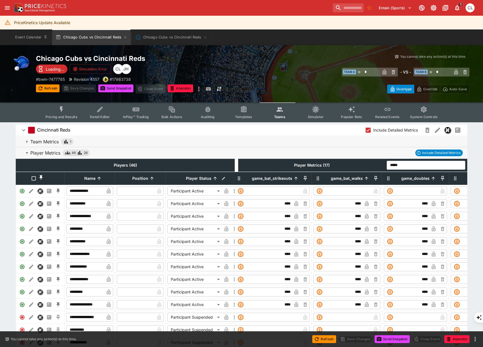
scroll to position [0, 71]
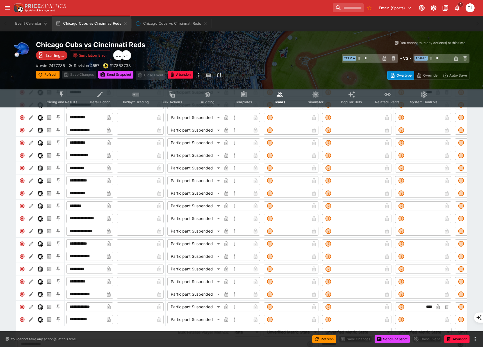
click at [65, 100] on span "Pricing and Results" at bounding box center [61, 102] width 32 height 4
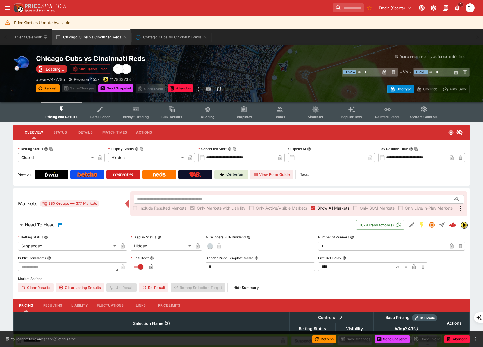
click at [141, 114] on button "InPlay™ Trading" at bounding box center [136, 112] width 36 height 20
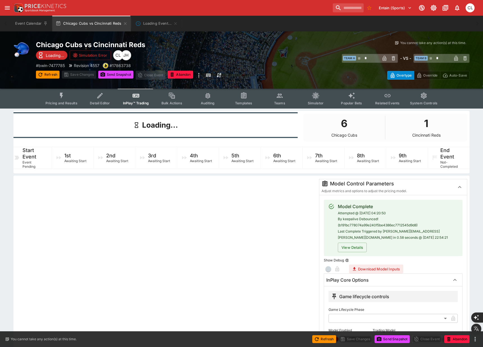
click at [118, 104] on button "Detail Editor" at bounding box center [100, 99] width 36 height 20
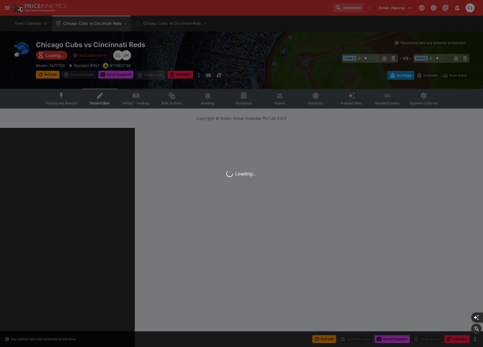
click at [100, 102] on span "Detail Editor" at bounding box center [100, 103] width 20 height 4
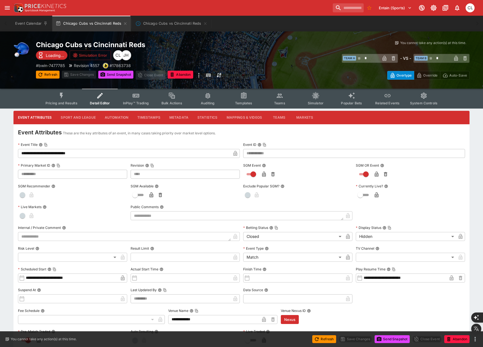
click at [174, 118] on button "Metadata" at bounding box center [179, 117] width 28 height 13
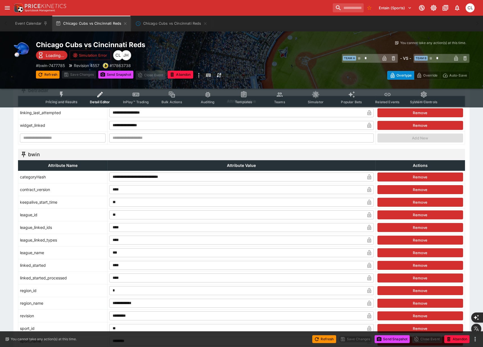
scroll to position [526, 0]
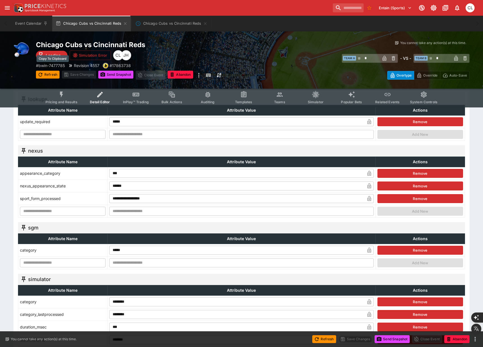
click at [56, 64] on p "# bwin-7477785" at bounding box center [50, 66] width 29 height 6
click at [56, 65] on p "# bwin-7477785" at bounding box center [50, 66] width 29 height 6
click at [137, 102] on span "InPlay™ Trading" at bounding box center [136, 102] width 26 height 4
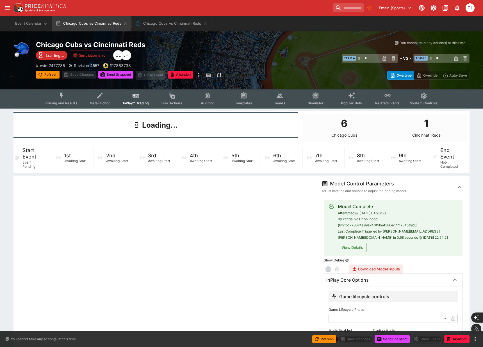
click at [102, 103] on span "Detail Editor" at bounding box center [100, 103] width 20 height 4
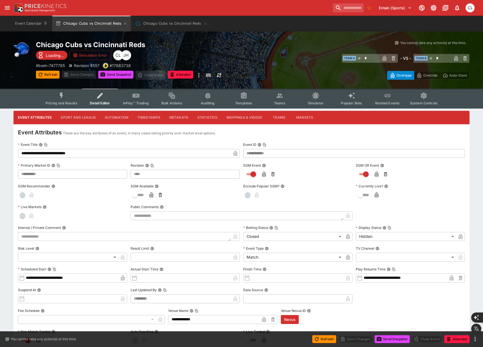
click at [249, 103] on span "Templates" at bounding box center [243, 103] width 17 height 4
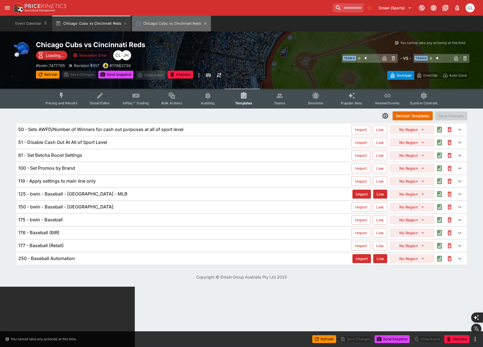
click at [184, 22] on button "Chicago Cubs vs Cincinnati Reds" at bounding box center [171, 24] width 79 height 16
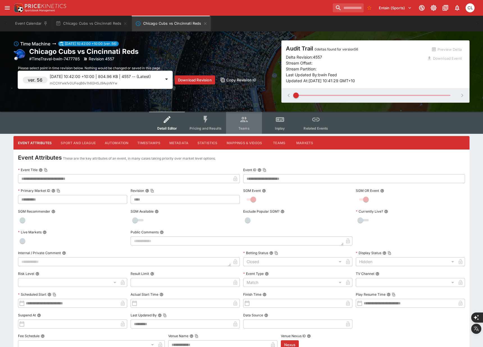
click at [247, 124] on button "Teams" at bounding box center [244, 123] width 36 height 22
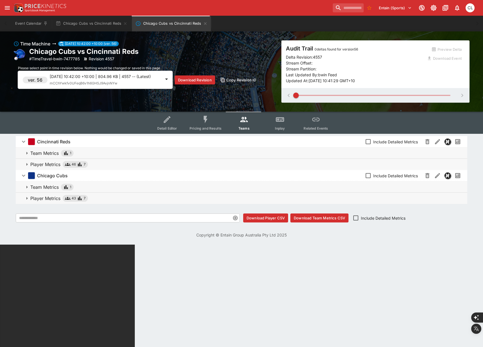
click at [119, 166] on span "Player Metrics 46 7" at bounding box center [246, 164] width 432 height 7
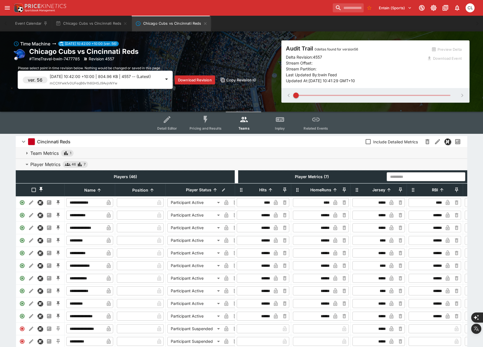
click at [131, 166] on span "Player Metrics 46 7" at bounding box center [246, 164] width 432 height 7
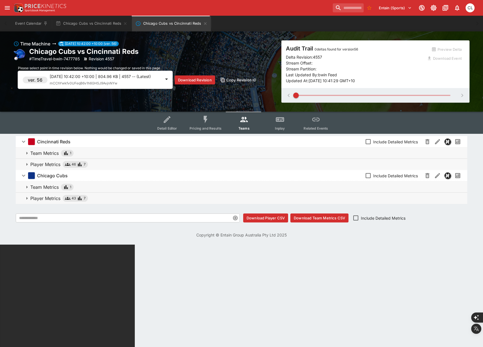
click at [72, 199] on span "43" at bounding box center [74, 199] width 4 height 6
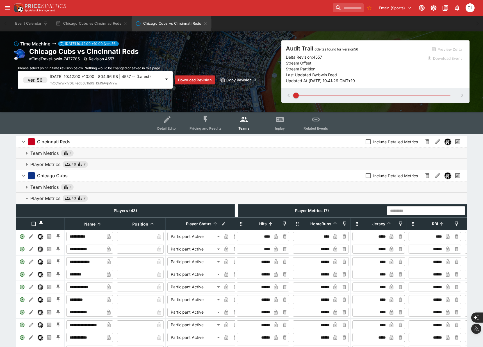
click at [134, 82] on div "[DATE] 10:42:00 +10:00 | 804.96 KB | 4557 -- (Latest) mCChYwkfv0UFeqB6v1h6GHSJ9…" at bounding box center [105, 80] width 111 height 13
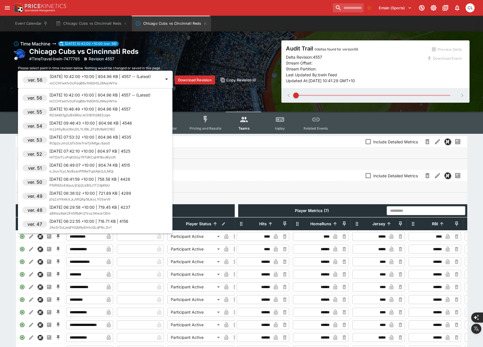
click at [207, 101] on div at bounding box center [241, 173] width 483 height 347
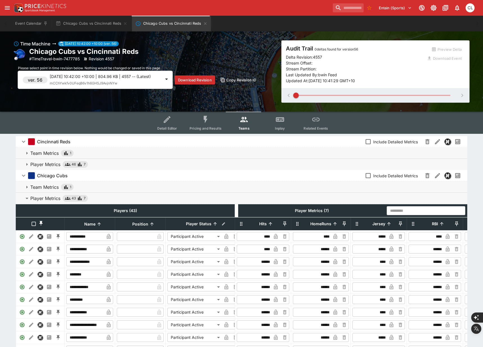
click at [204, 130] on span "Pricing and Results" at bounding box center [205, 128] width 32 height 4
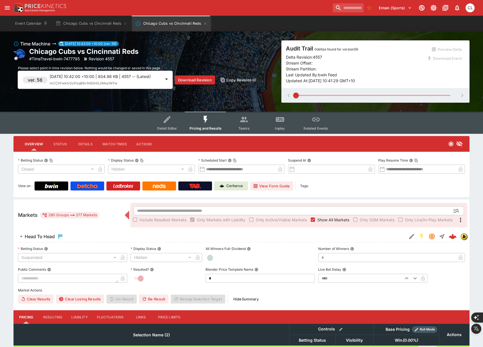
click at [171, 127] on span "Detail Editor" at bounding box center [167, 128] width 20 height 4
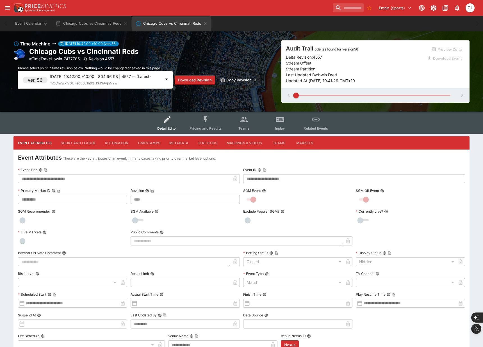
click at [77, 145] on button "Sport and League" at bounding box center [78, 142] width 44 height 13
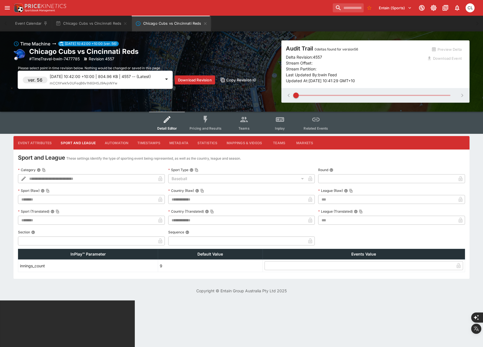
click at [75, 143] on button "Sport and League" at bounding box center [78, 142] width 44 height 13
click at [254, 143] on button "Mappings & Videos" at bounding box center [244, 142] width 45 height 13
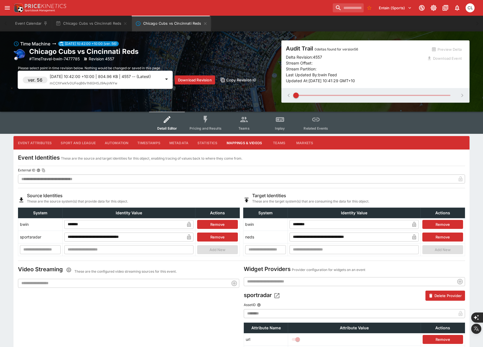
click at [170, 144] on button "Metadata" at bounding box center [179, 142] width 28 height 13
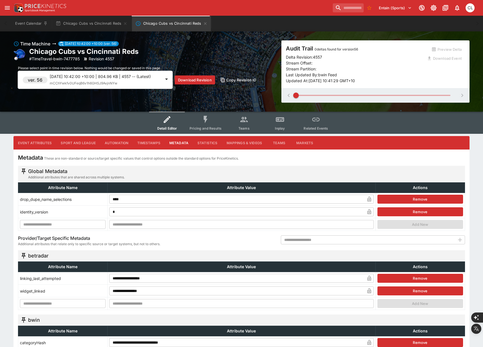
click at [142, 143] on button "Timestamps" at bounding box center [149, 142] width 32 height 13
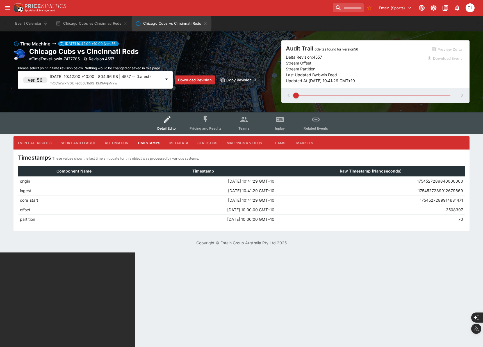
click at [183, 143] on button "Metadata" at bounding box center [179, 142] width 28 height 13
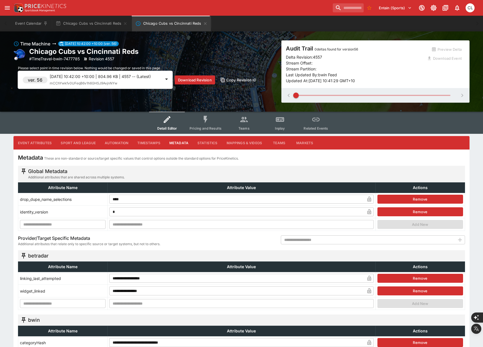
click at [140, 141] on button "Timestamps" at bounding box center [149, 142] width 32 height 13
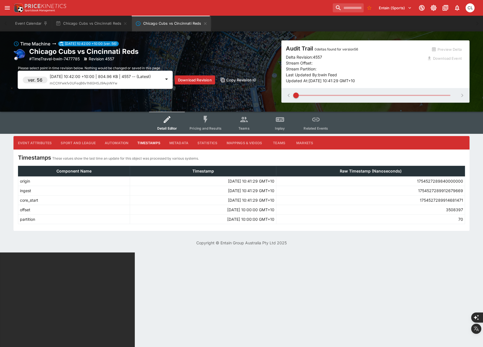
click at [177, 143] on button "Metadata" at bounding box center [179, 142] width 28 height 13
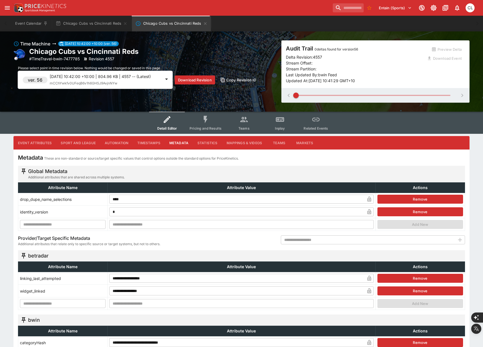
click at [144, 120] on div "Detail Editor Pricing and Results Teams Inplay Related Events" at bounding box center [241, 123] width 207 height 22
click at [196, 130] on span "Pricing and Results" at bounding box center [205, 128] width 32 height 4
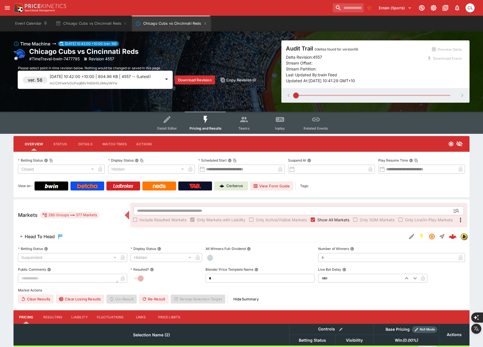
click at [121, 86] on div "[DATE] 10:42:00 +10:00 | 804.96 KB | 4557 -- (Latest) mCChYwkfv0UFeqB6v1h6GHSJ9…" at bounding box center [105, 80] width 111 height 13
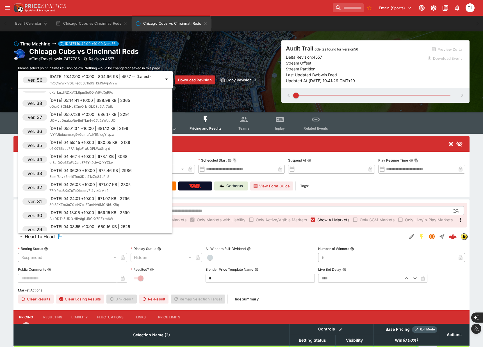
scroll to position [284, 0]
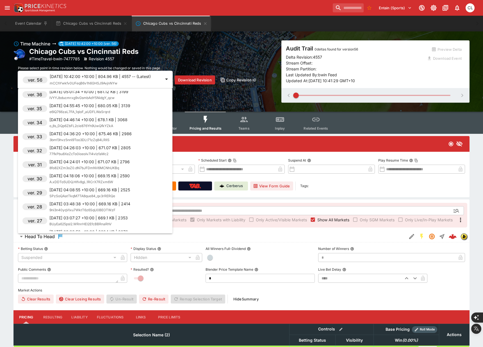
click at [83, 119] on p "[DATE] 04:46:14 +10:00 | 678.1 KB | 3068" at bounding box center [88, 120] width 78 height 6
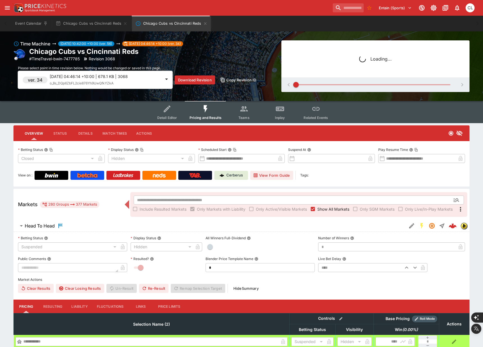
type input "****"
type input "*******"
type input "****"
type input "*******"
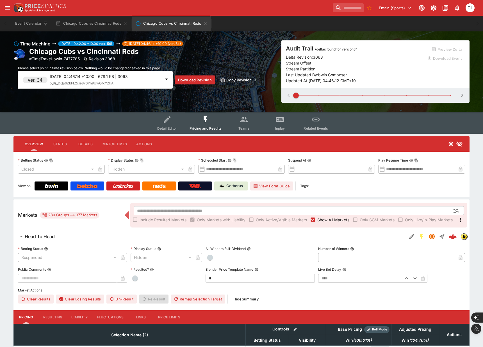
click at [248, 127] on span "Teams" at bounding box center [243, 128] width 11 height 4
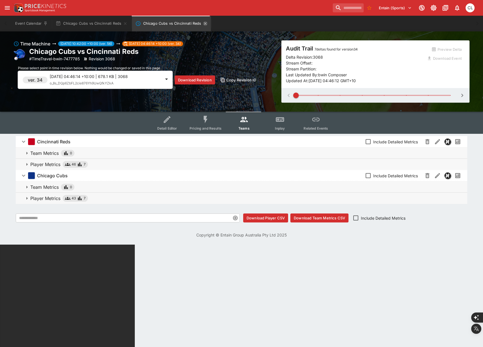
click at [203, 23] on icon "Chicago Cubs vs Cincinnati Reds" at bounding box center [205, 23] width 4 height 4
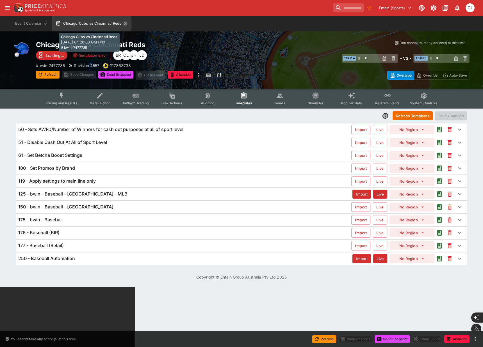
click at [125, 24] on icon "button" at bounding box center [125, 23] width 3 height 3
